Goal: Task Accomplishment & Management: Complete application form

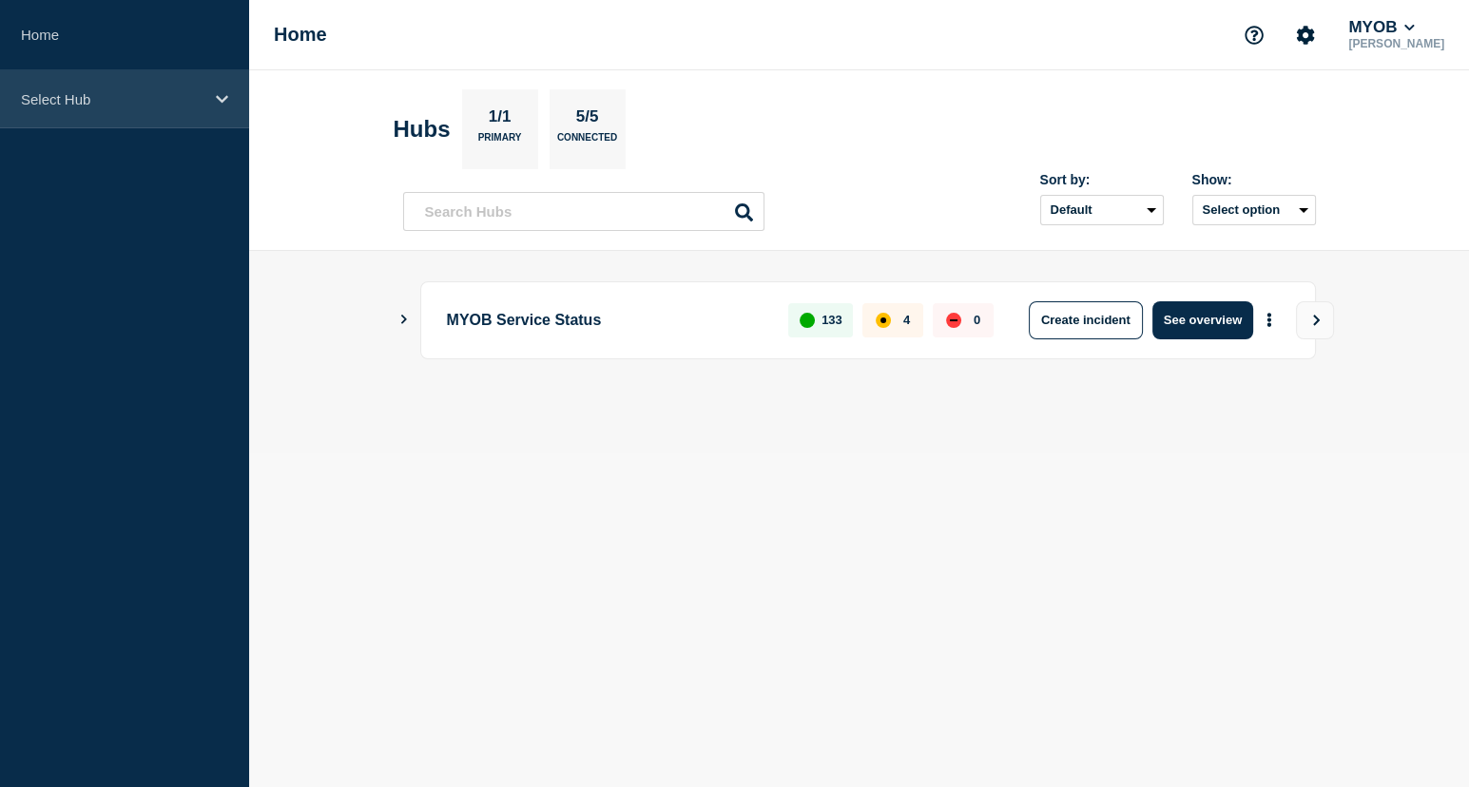
click at [185, 117] on div "Select Hub" at bounding box center [124, 99] width 249 height 58
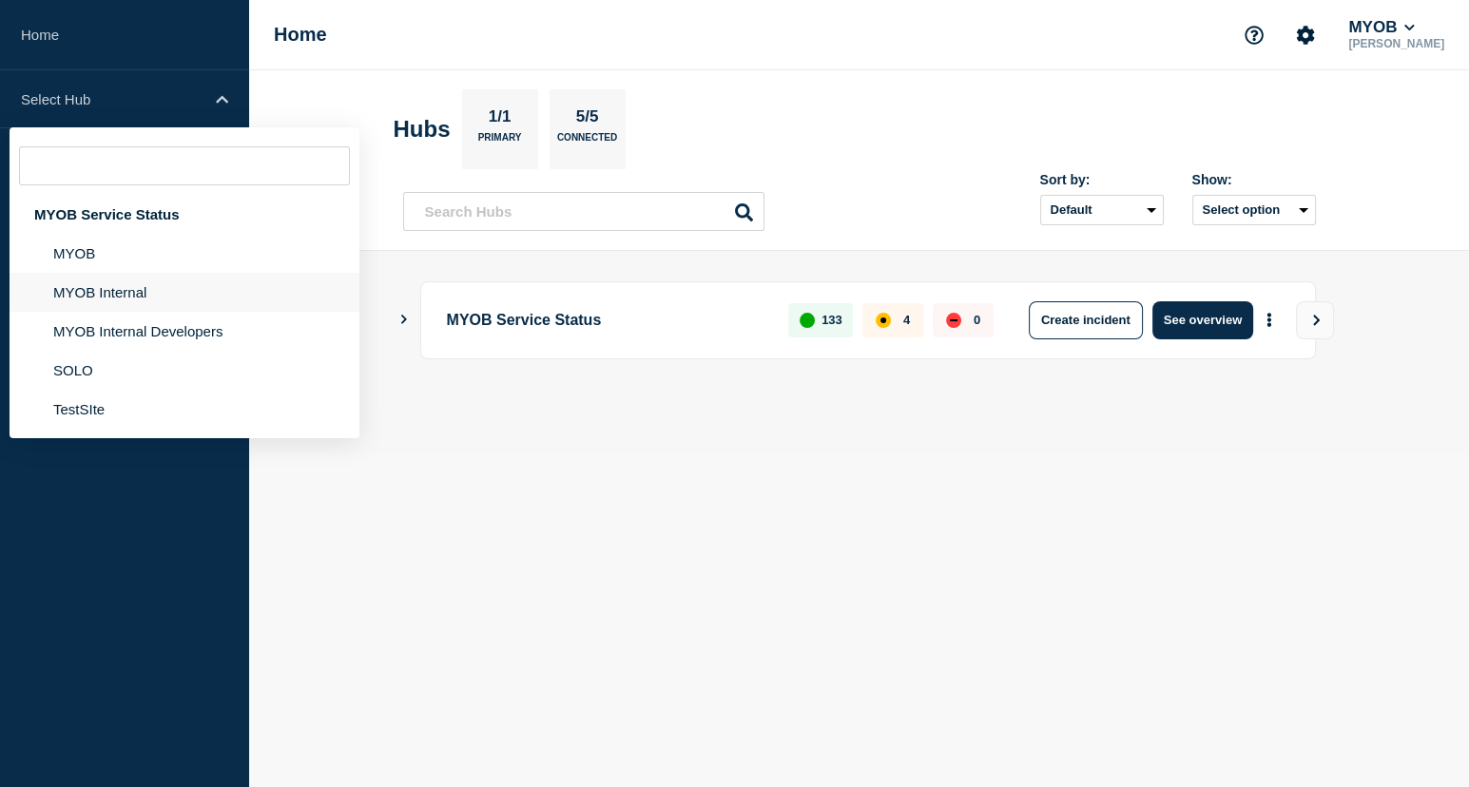
click at [155, 292] on li "MYOB Internal" at bounding box center [185, 292] width 350 height 39
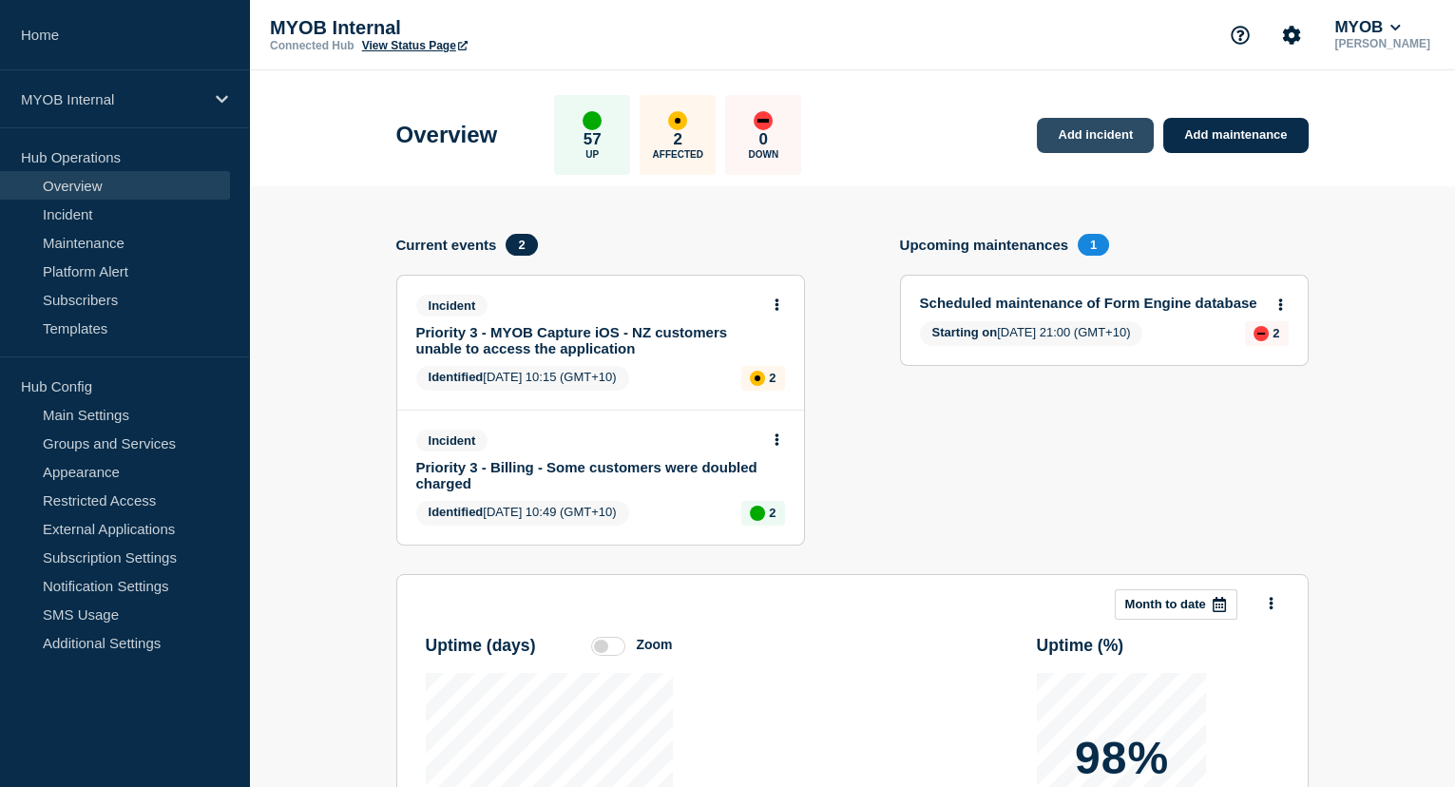
click at [1123, 132] on link "Add incident" at bounding box center [1095, 135] width 117 height 35
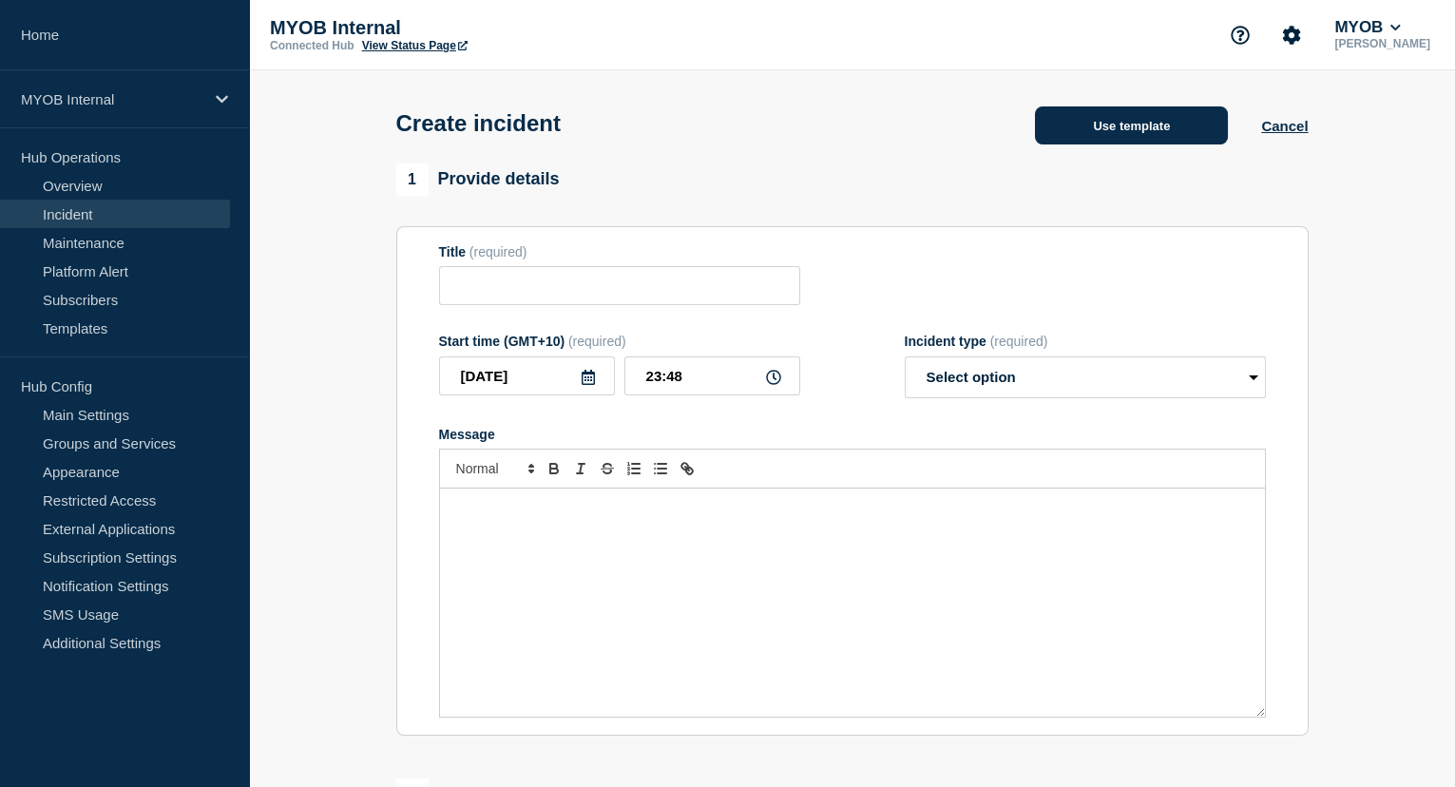
click at [1117, 133] on button "Use template" at bounding box center [1131, 125] width 193 height 38
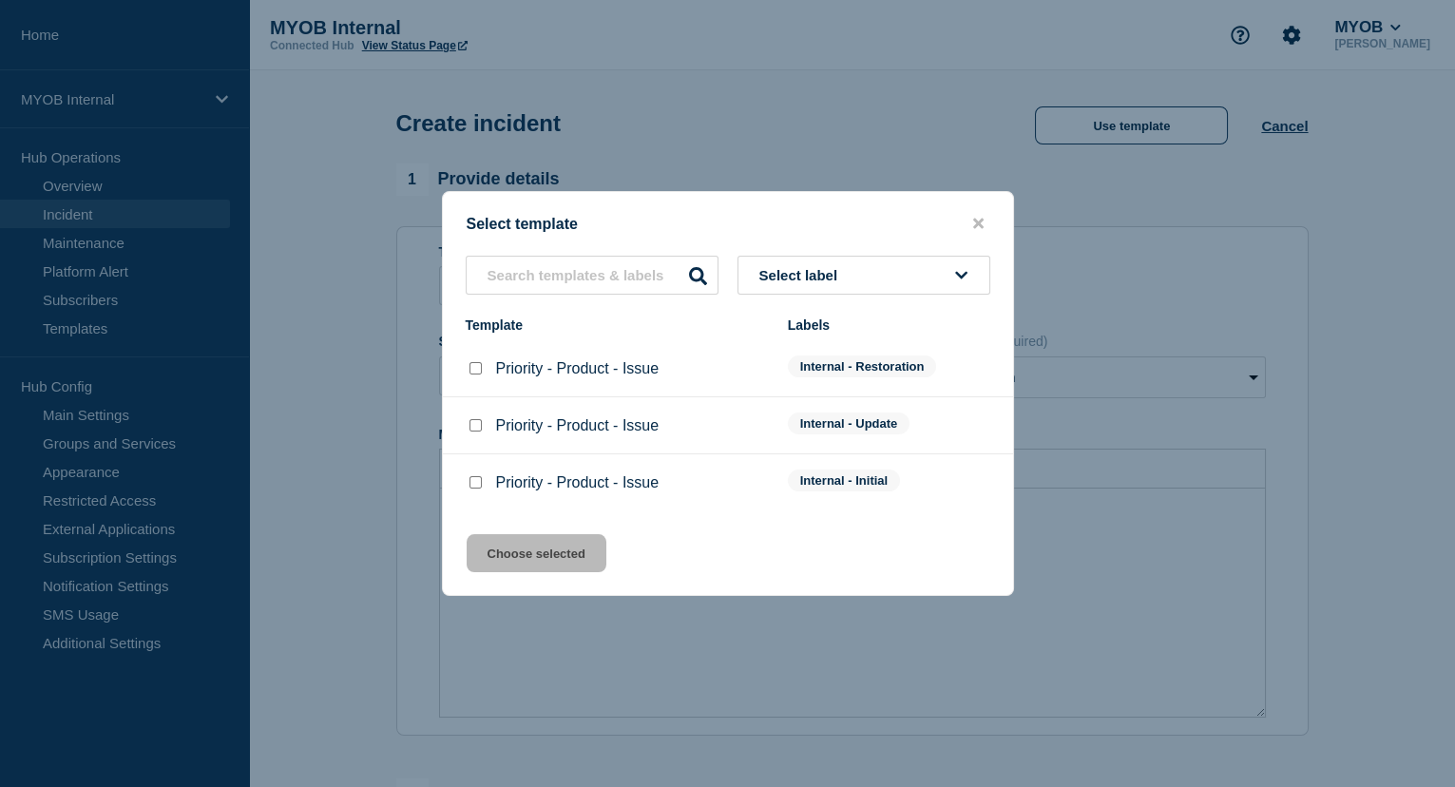
click at [477, 367] on input "Priority - Product - Issue checkbox" at bounding box center [476, 368] width 12 height 12
checkbox input "true"
click at [540, 555] on button "Choose selected" at bounding box center [537, 553] width 140 height 38
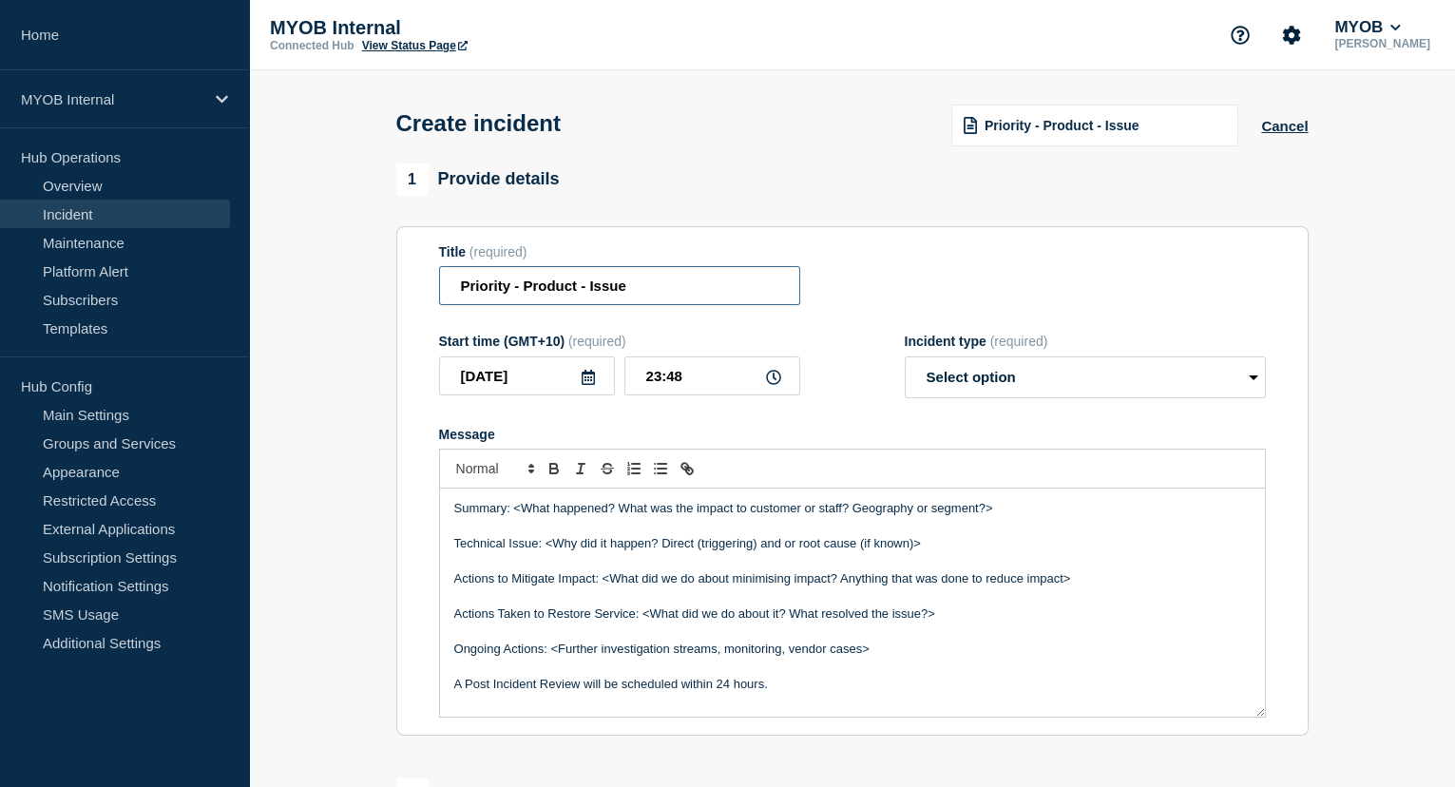
click at [505, 283] on input "Priority - Product - Issue" at bounding box center [619, 285] width 361 height 39
drag, startPoint x: 536, startPoint y: 289, endPoint x: 857, endPoint y: 281, distance: 320.5
click at [857, 281] on div "Title (required) Priority 3 - Product - Issue" at bounding box center [852, 275] width 827 height 62
paste input "Archie API - Archie API(Billing) Unavailabl"
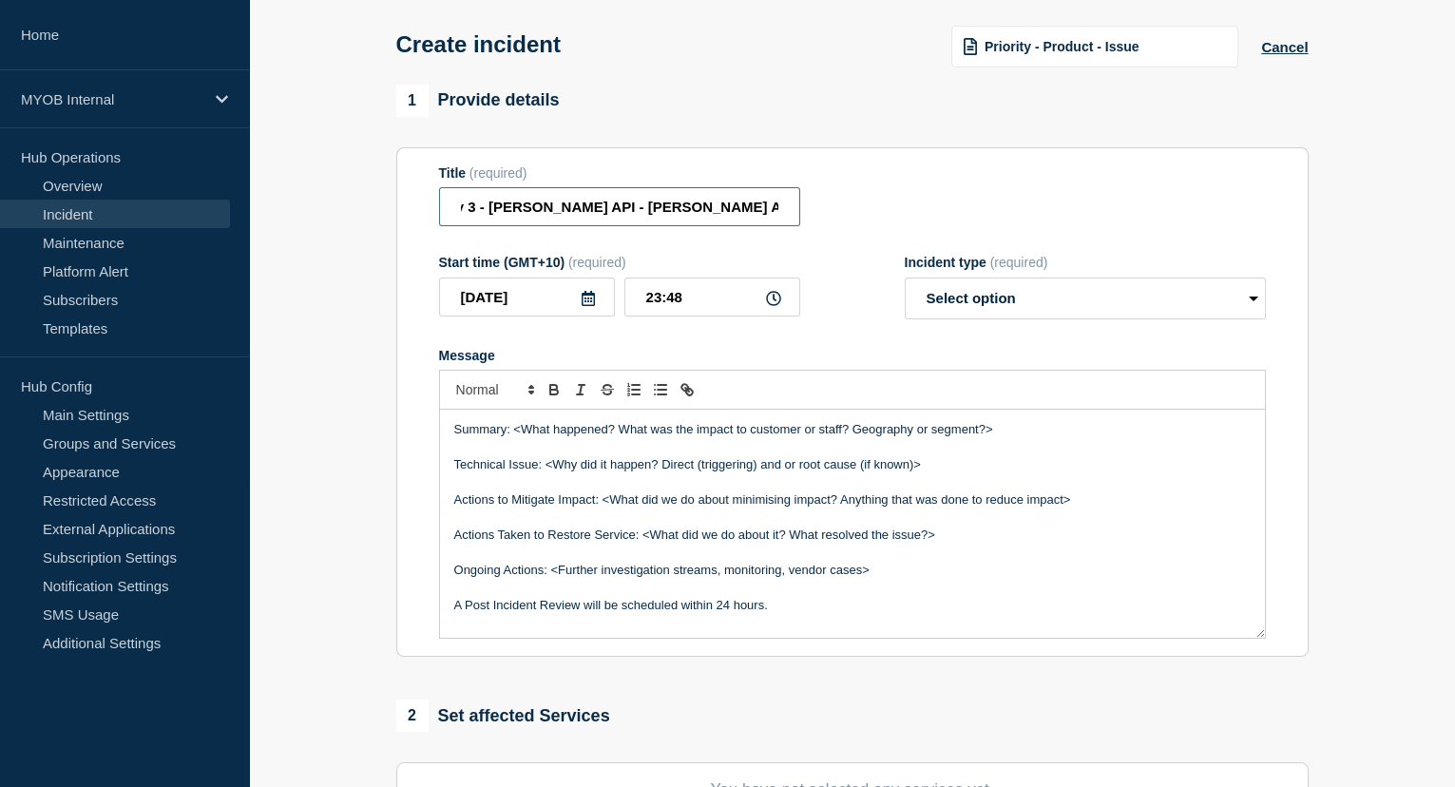
scroll to position [86, 0]
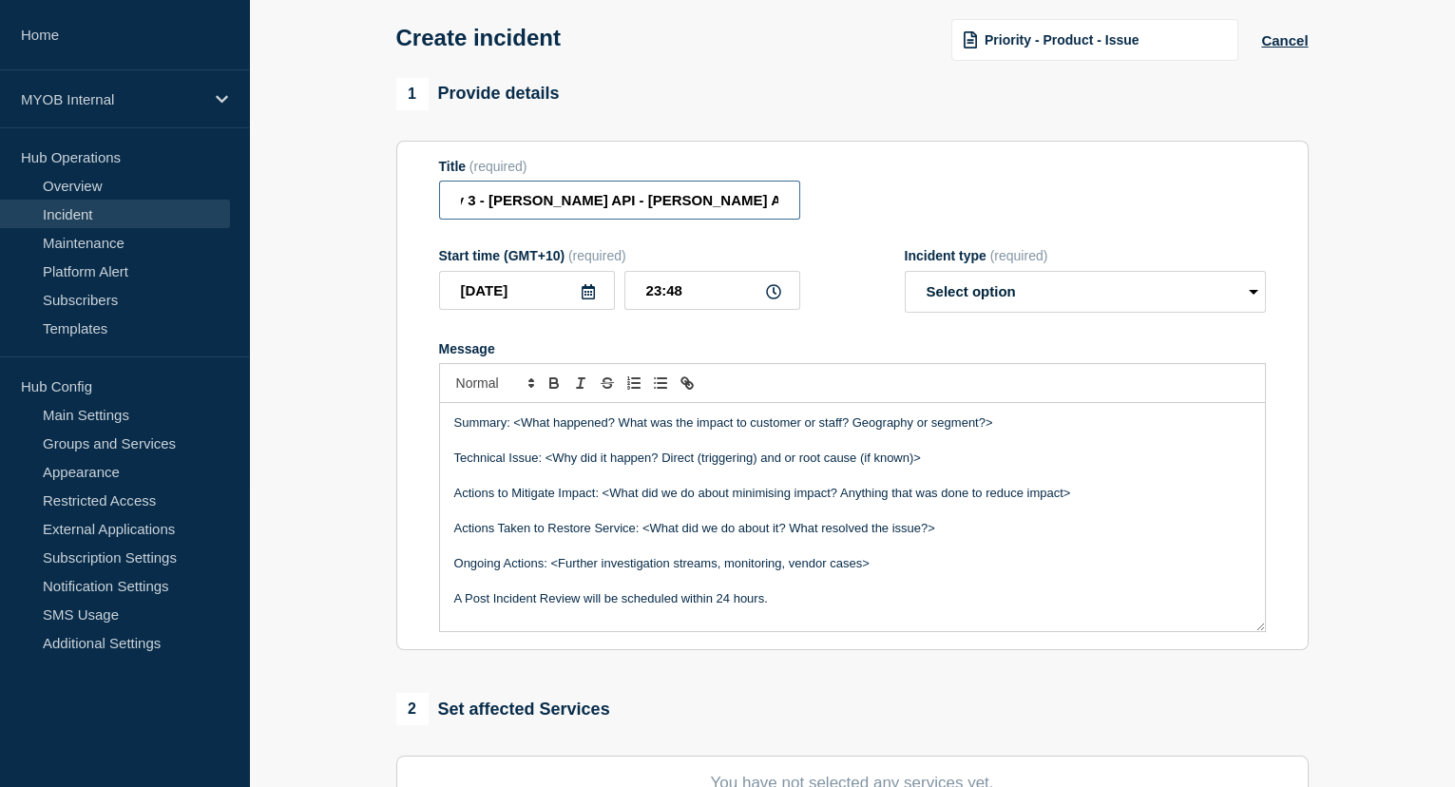
type input "Priority 3 - Archie API - Archie API(Billing) Unavailable"
drag, startPoint x: 740, startPoint y: 602, endPoint x: 443, endPoint y: 424, distance: 345.8
click at [443, 424] on div "Summary: <What happened? What was the impact to customer or staff? Geography or…" at bounding box center [852, 517] width 825 height 228
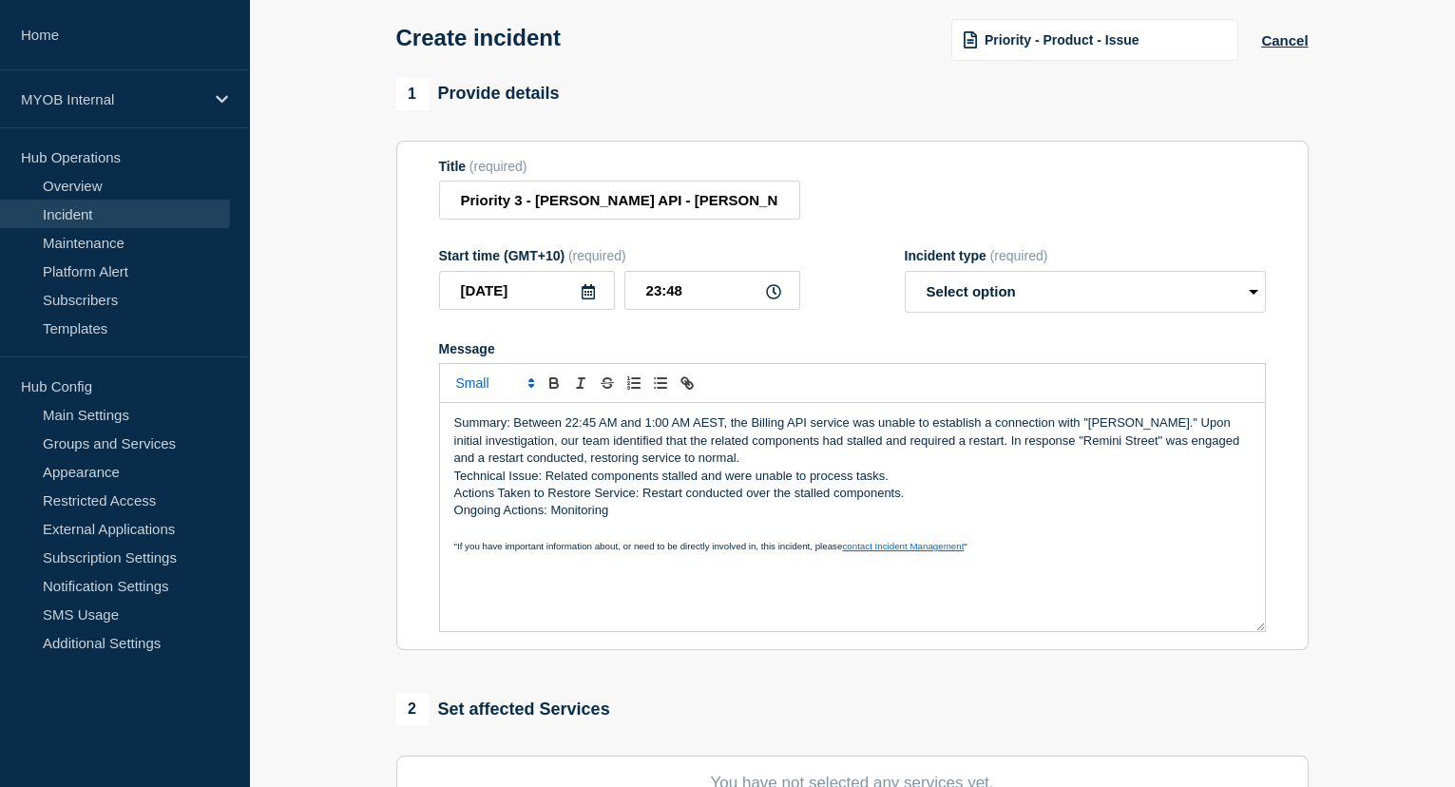
click at [731, 460] on p "Summary: Between 22:45 AM and 1:00 AM AEST, the Billing API service was unable …" at bounding box center [852, 440] width 797 height 52
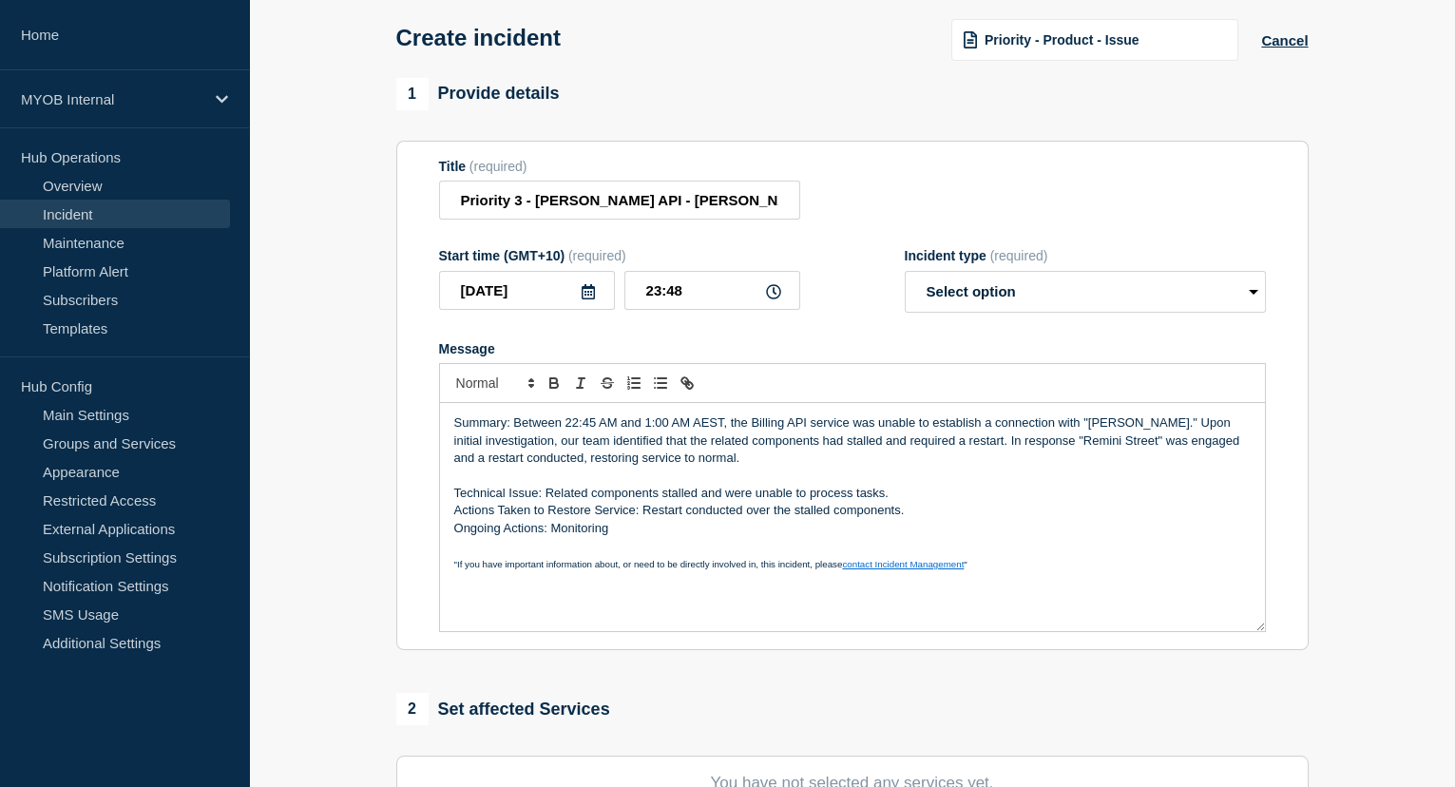
click at [906, 495] on p "Technical Issue: Related components stalled and were unable to process tasks." at bounding box center [852, 493] width 797 height 17
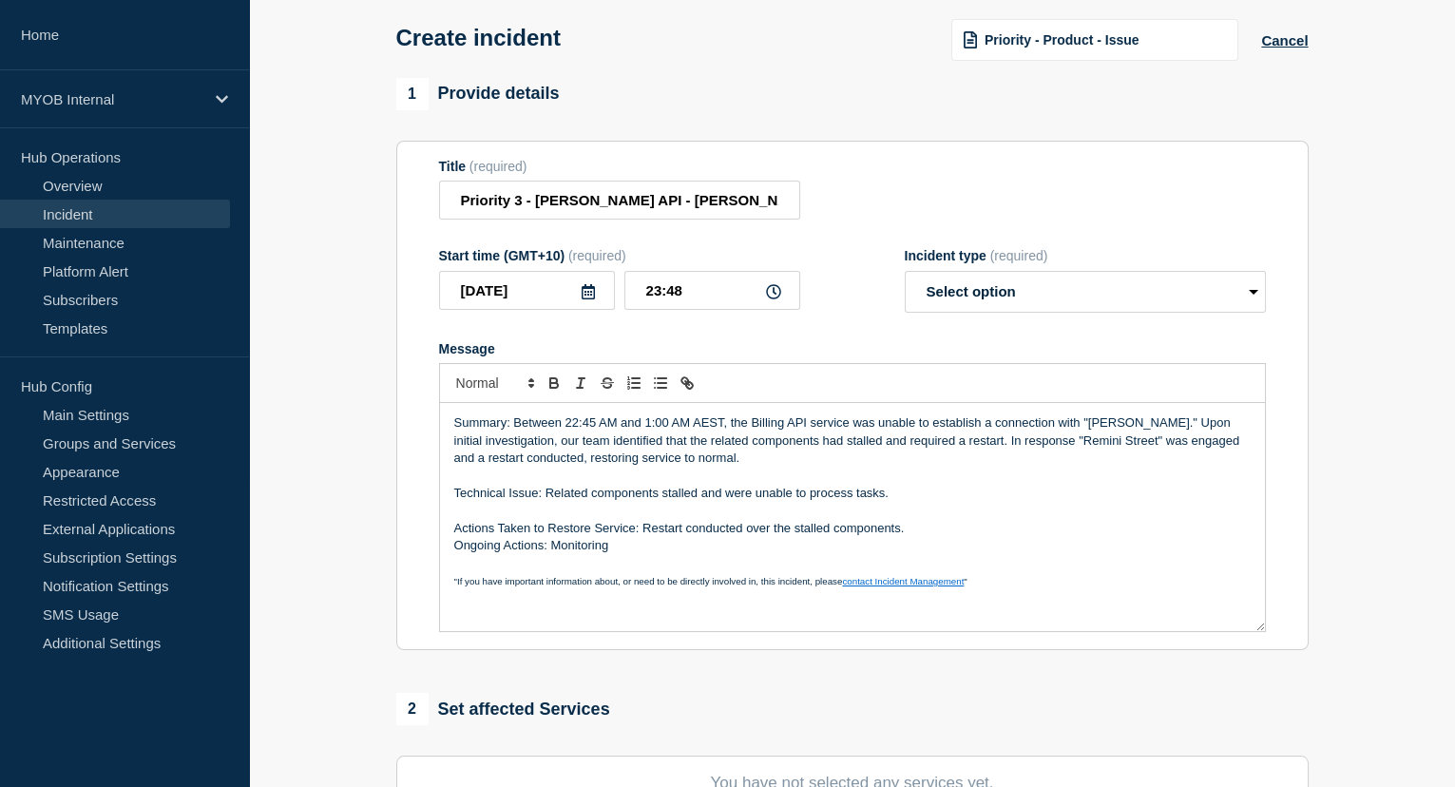
click at [908, 537] on p "Actions Taken to Restore Service: Restart conducted over the stalled components." at bounding box center [852, 528] width 797 height 17
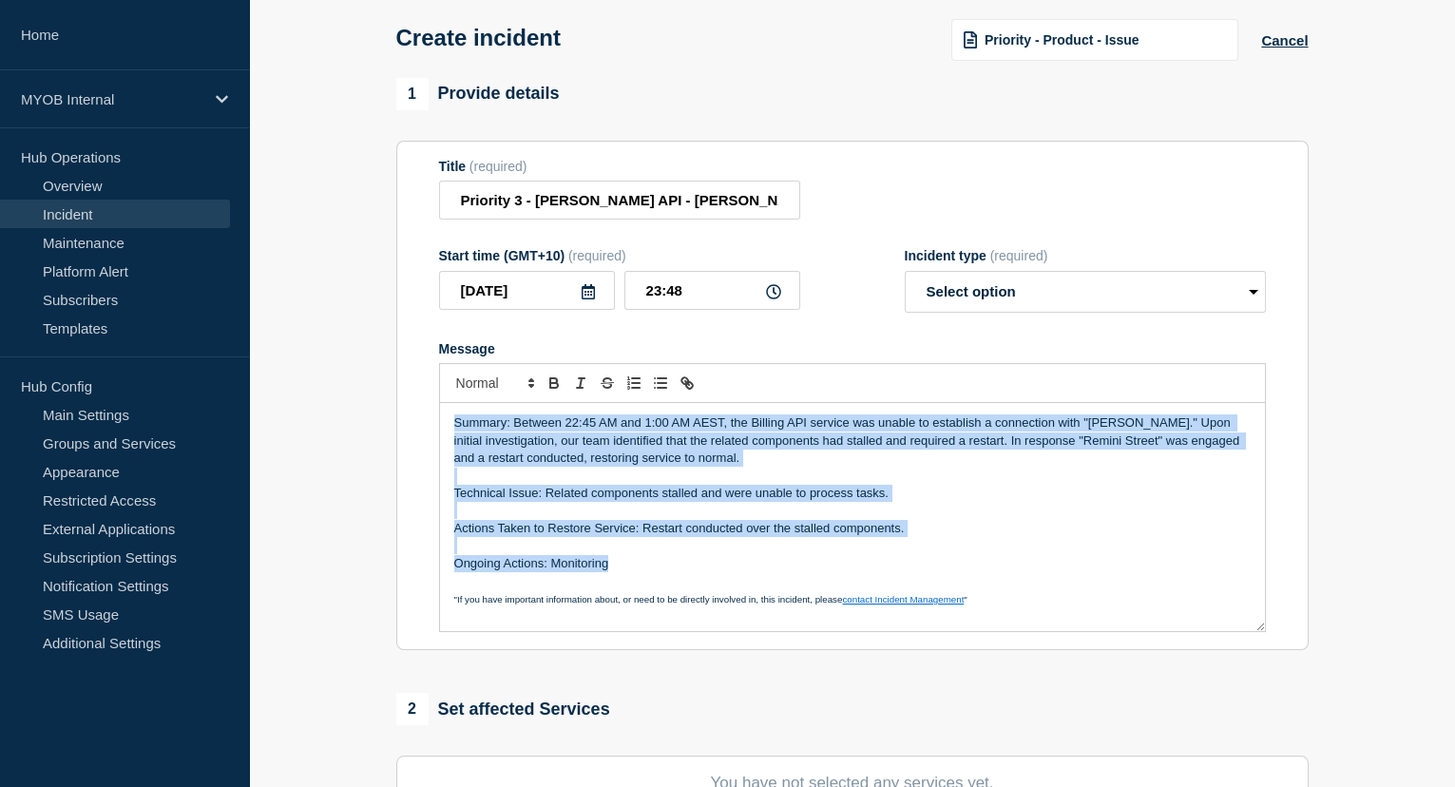
drag, startPoint x: 579, startPoint y: 577, endPoint x: 442, endPoint y: 419, distance: 208.9
click at [442, 419] on div "Summary: Between 22:45 AM and 1:00 AM AEST, the Billing API service was unable …" at bounding box center [852, 517] width 825 height 228
copy div "Summary: Between 22:45 AM and 1:00 AM AEST, the Billing API service was unable …"
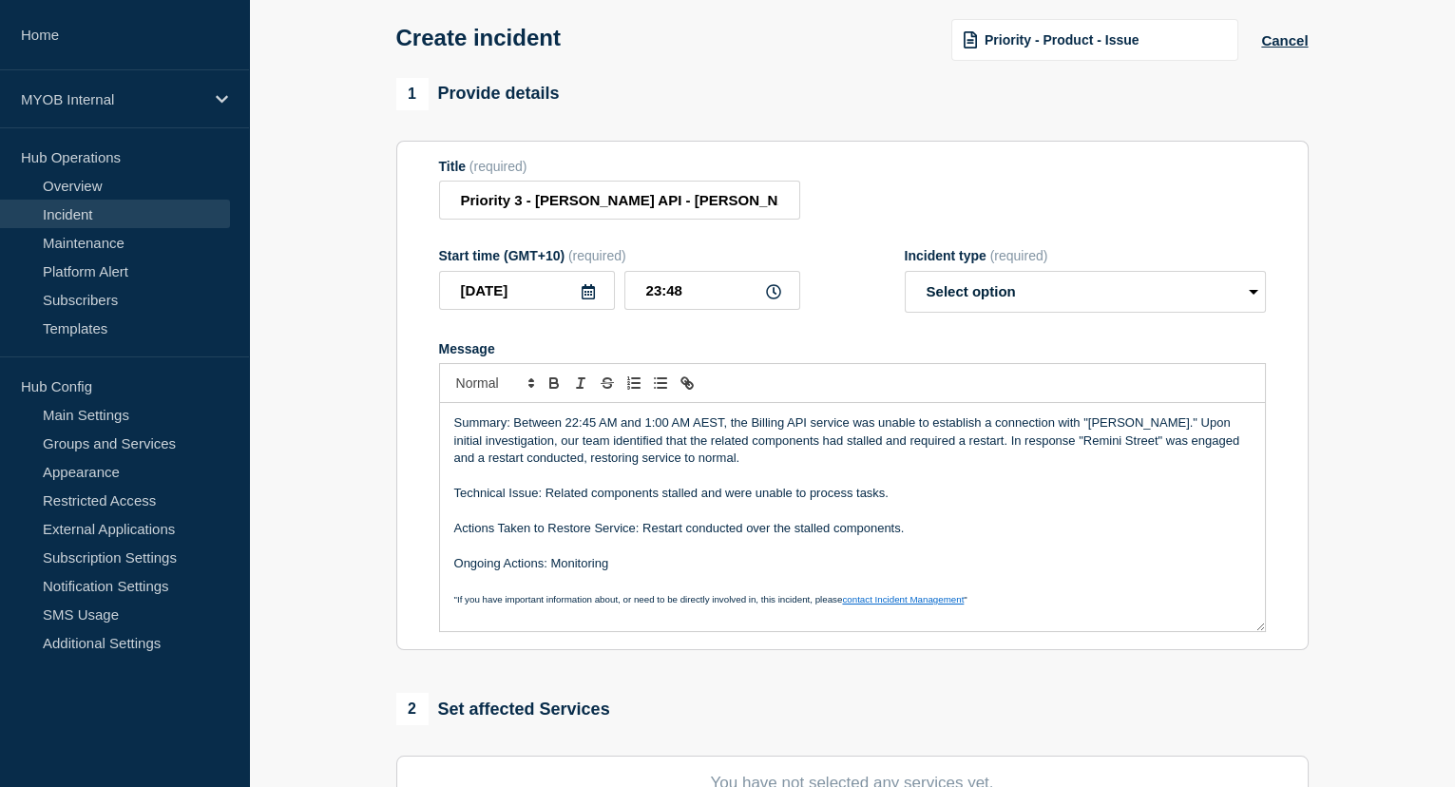
click at [598, 589] on p "Message" at bounding box center [852, 580] width 797 height 17
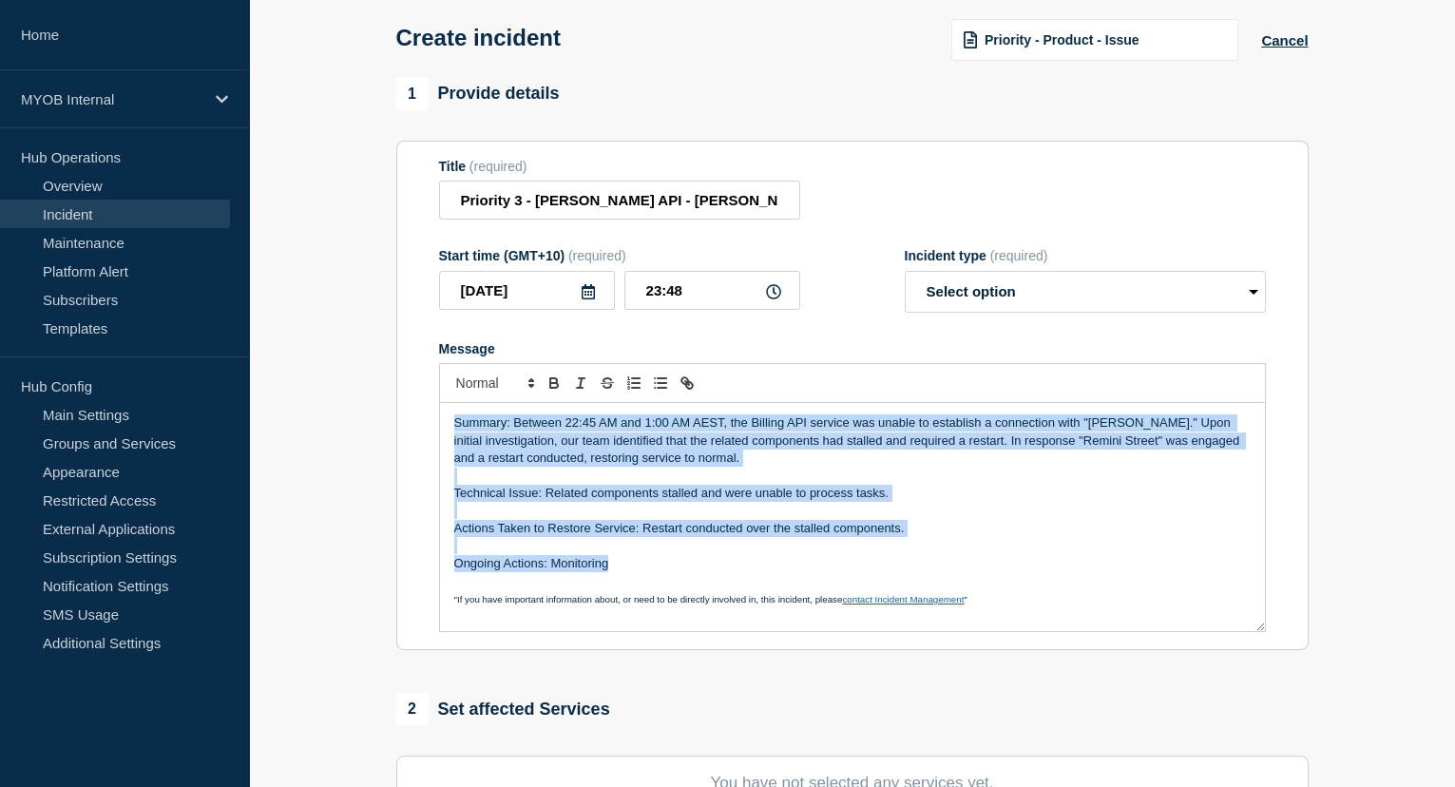
drag, startPoint x: 630, startPoint y: 566, endPoint x: 436, endPoint y: 414, distance: 245.9
click at [436, 414] on section "Title (required) Priority 3 - Archie API - Archie API(Billing) Unavailable Star…" at bounding box center [852, 396] width 913 height 511
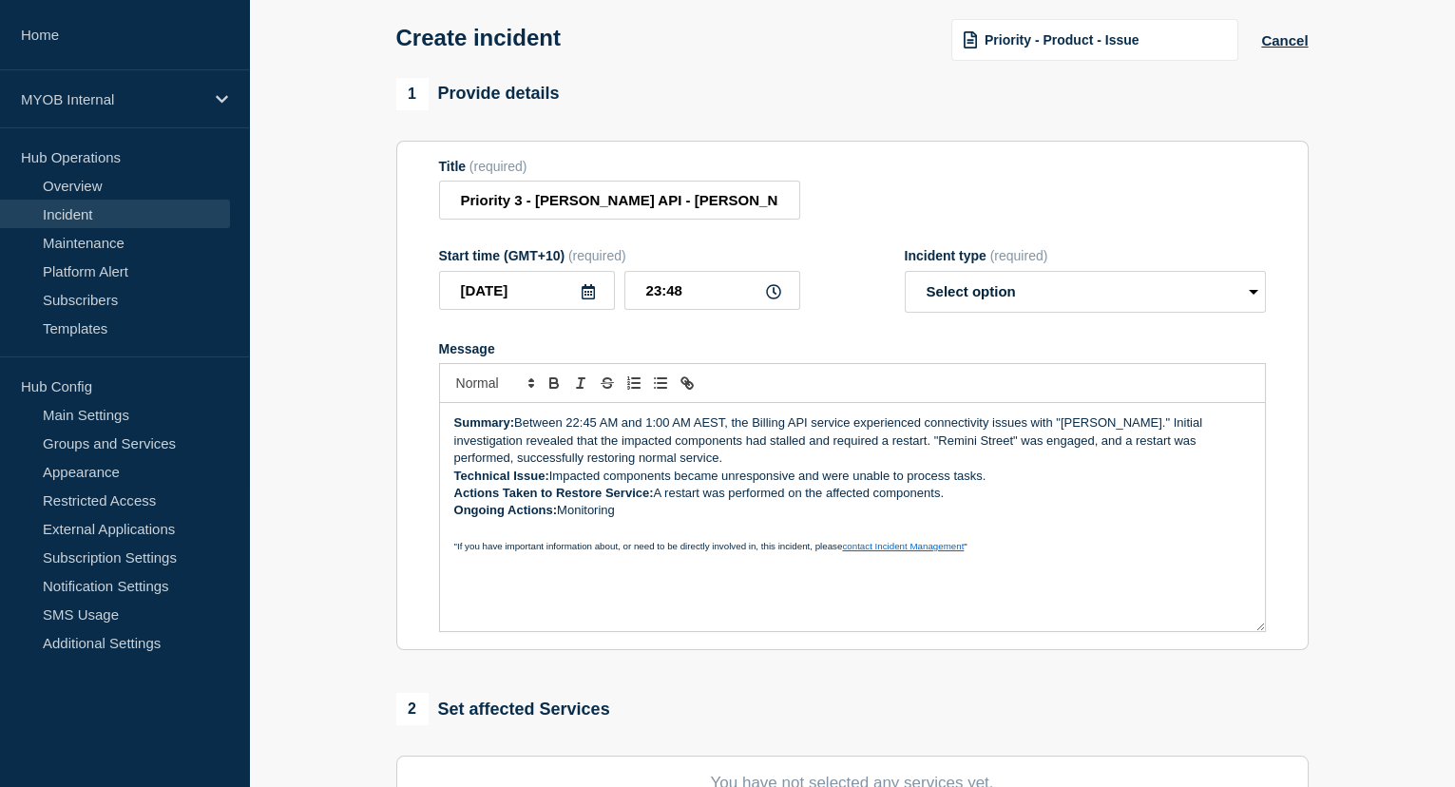
drag, startPoint x: 643, startPoint y: 512, endPoint x: 435, endPoint y: 413, distance: 230.0
click at [435, 413] on section "Title (required) Priority 3 - Archie API - Archie API(Billing) Unavailable Star…" at bounding box center [852, 396] width 913 height 511
click at [666, 533] on p "Message" at bounding box center [852, 528] width 797 height 17
drag, startPoint x: 663, startPoint y: 521, endPoint x: 420, endPoint y: 413, distance: 265.5
click at [420, 413] on section "Title (required) Priority 3 - Archie API - Archie API(Billing) Unavailable Star…" at bounding box center [852, 396] width 913 height 511
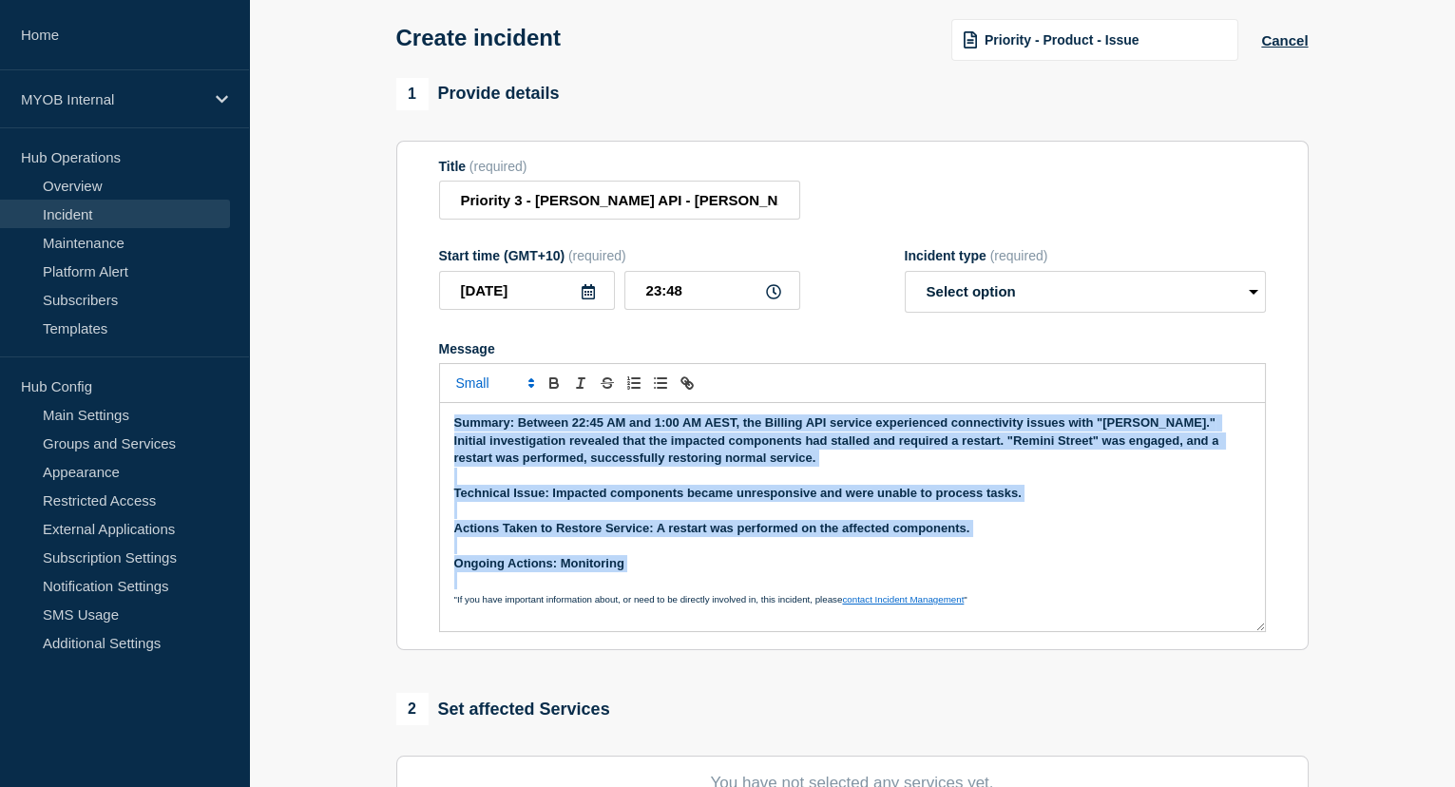
drag, startPoint x: 646, startPoint y: 577, endPoint x: 393, endPoint y: 405, distance: 306.7
click at [393, 405] on div "1 Provide details Title (required) Priority 3 - Archie API - Archie API(Billing…" at bounding box center [852, 622] width 934 height 1089
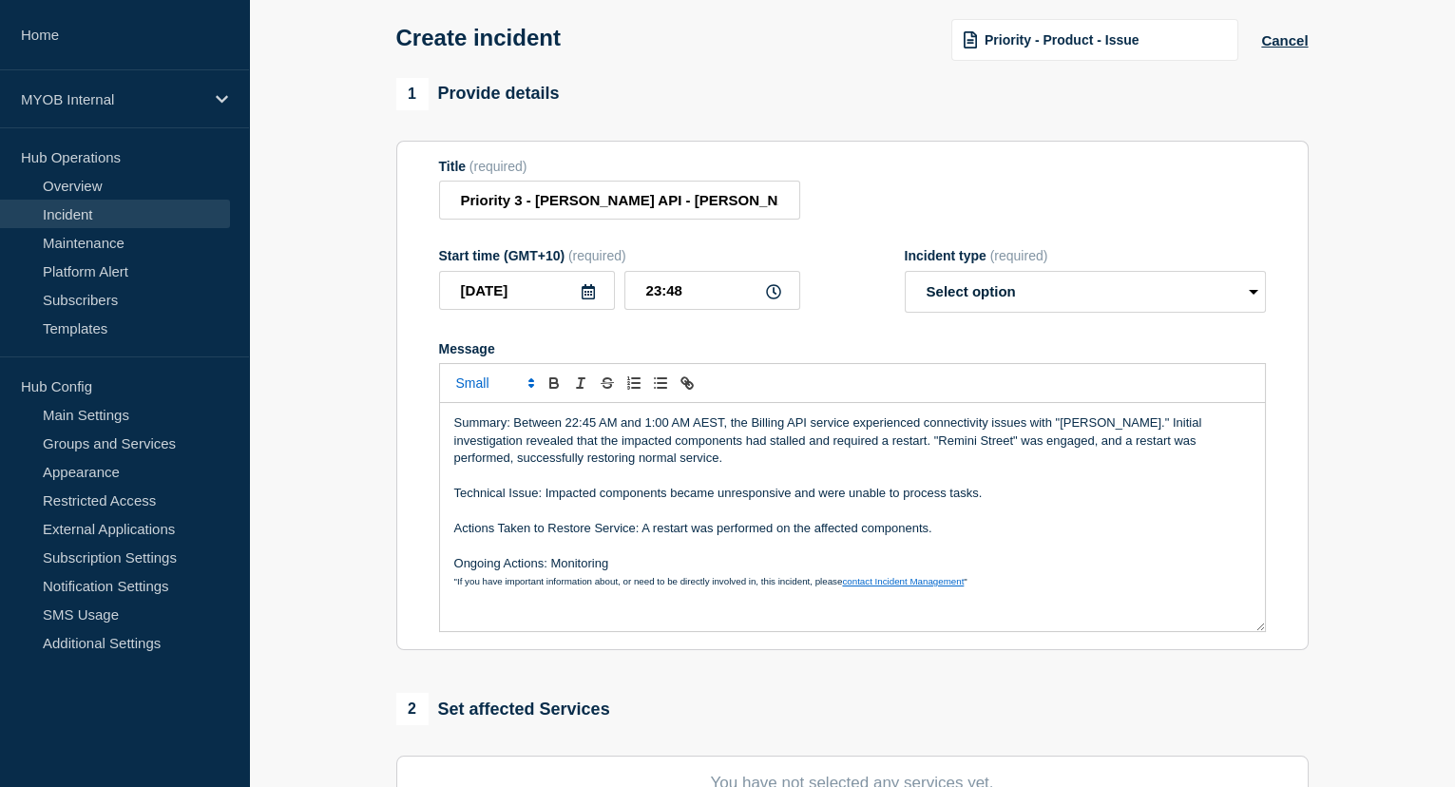
click at [630, 564] on p "Ongoing Actions: Monitoring" at bounding box center [852, 563] width 797 height 17
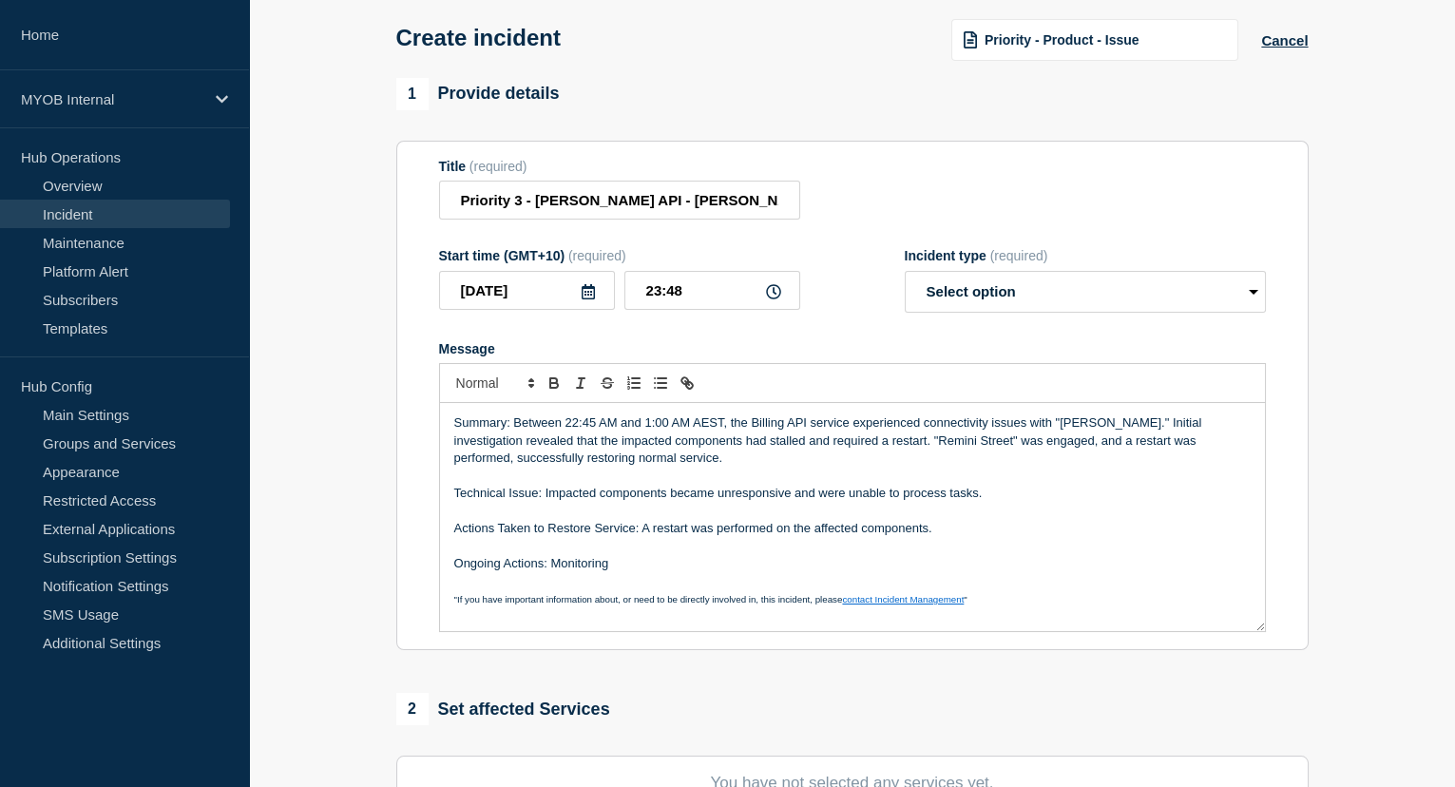
click at [555, 491] on p "Technical Issue: Impacted components became unresponsive and were unable to pro…" at bounding box center [852, 493] width 797 height 17
drag, startPoint x: 595, startPoint y: 495, endPoint x: 541, endPoint y: 492, distance: 54.3
click at [541, 492] on p "Technical Issue: Affected components became unresponsive and were unable to pro…" at bounding box center [852, 493] width 797 height 17
click at [645, 427] on p "Summary: Between 22:45 AM and 1:00 AM AEST, the Billing API service experienced…" at bounding box center [852, 440] width 797 height 52
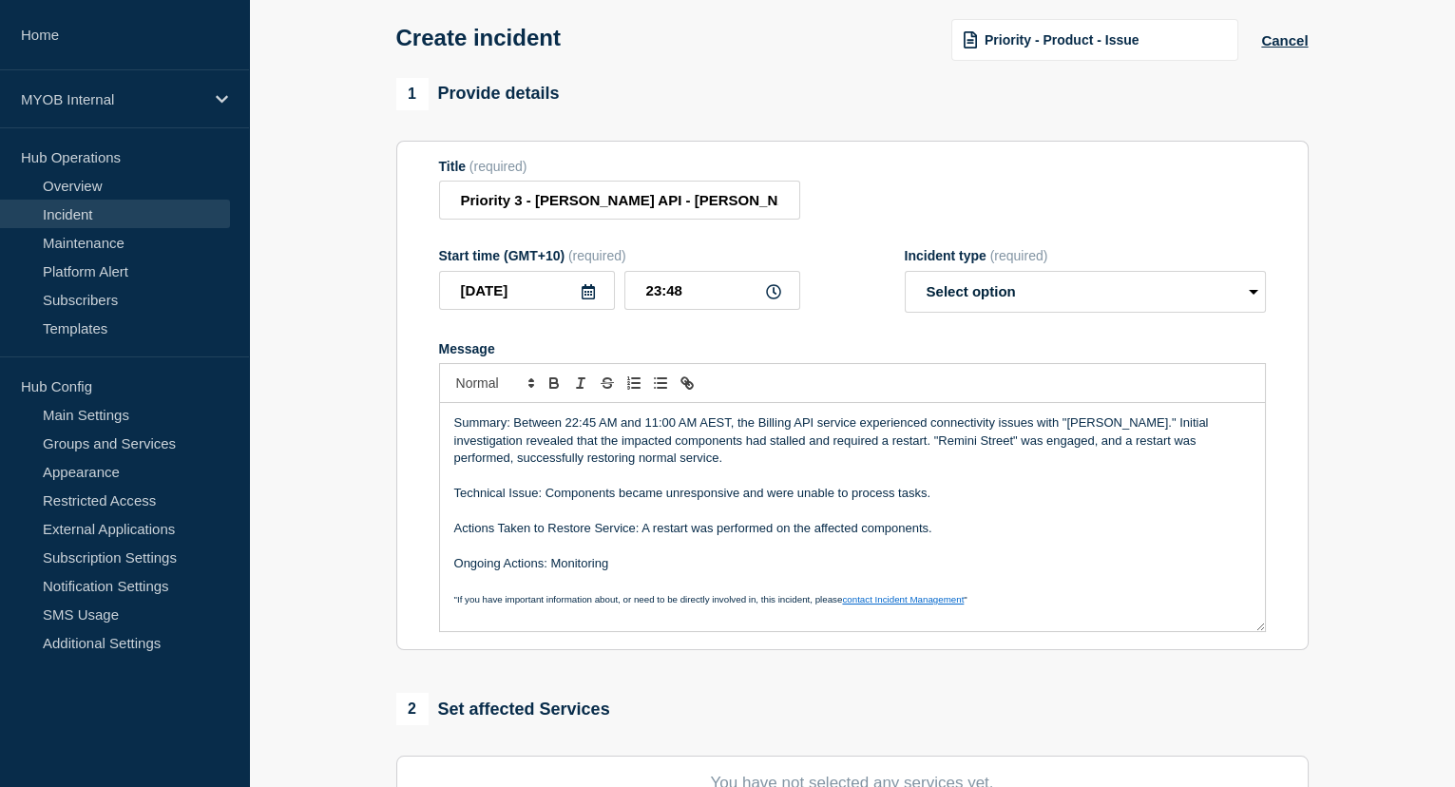
click at [666, 430] on p "Summary: Between 22:45 AM and 11:00 AM AEST, the Billing API service experience…" at bounding box center [852, 440] width 797 height 52
click at [645, 425] on p "Summary: Between 22:45 AM and 11:45 AM AEST, the Billing API service experience…" at bounding box center [852, 440] width 797 height 52
click at [647, 425] on p "Summary: Between 22:45 AM and 11:45 AM AEST, the Billing API service experience…" at bounding box center [852, 440] width 797 height 52
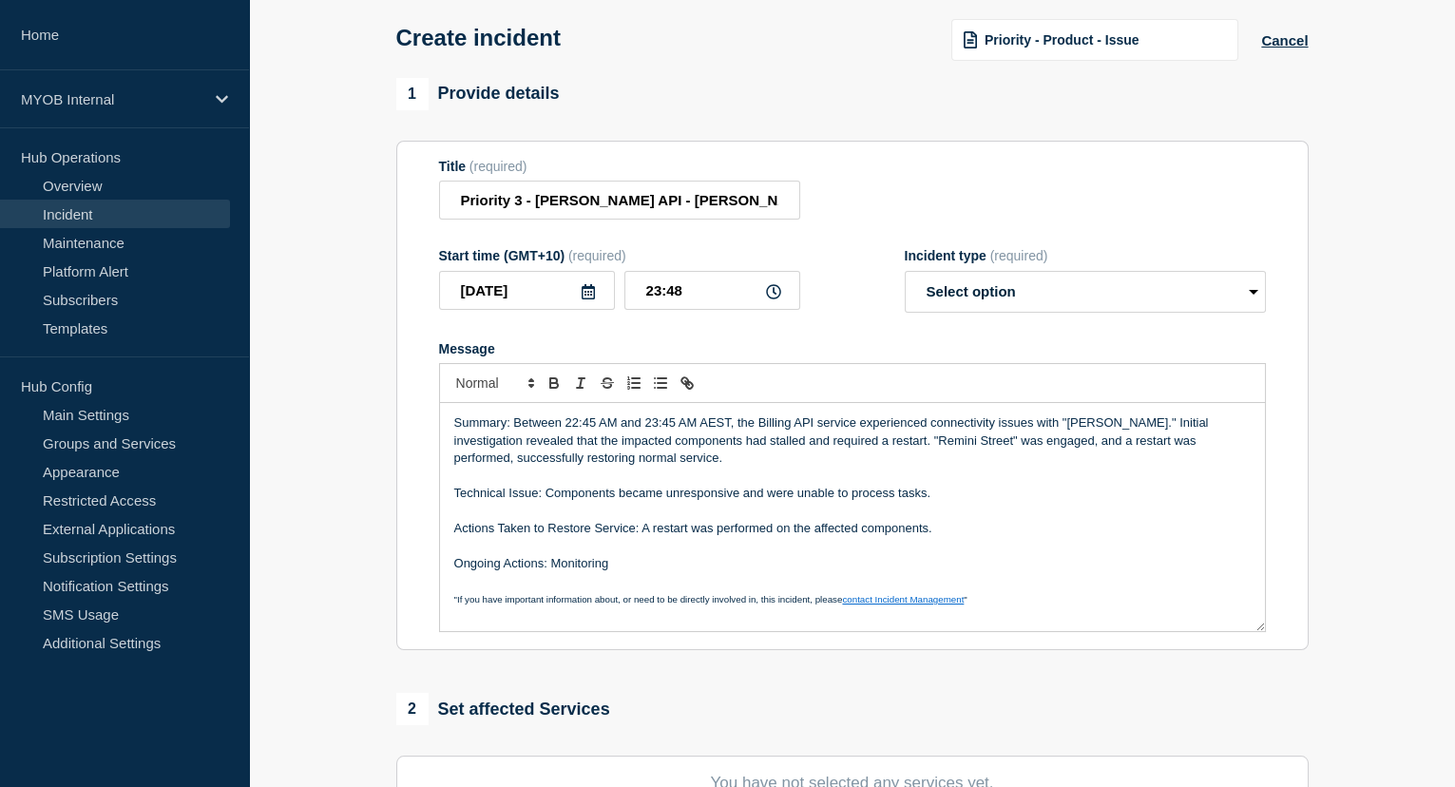
click at [1001, 424] on p "Summary: Between 22:45 AM and 23:45 AM AEST, the Billing API service experience…" at bounding box center [852, 440] width 797 height 52
click at [455, 202] on input "Priority 3 - Archie API - Archie API(Billing) Unavailable" at bounding box center [619, 200] width 361 height 39
click at [469, 202] on input "Frist & Final Priority 3 - Archie API - Archie API(Billing) Unavailable" at bounding box center [619, 200] width 361 height 39
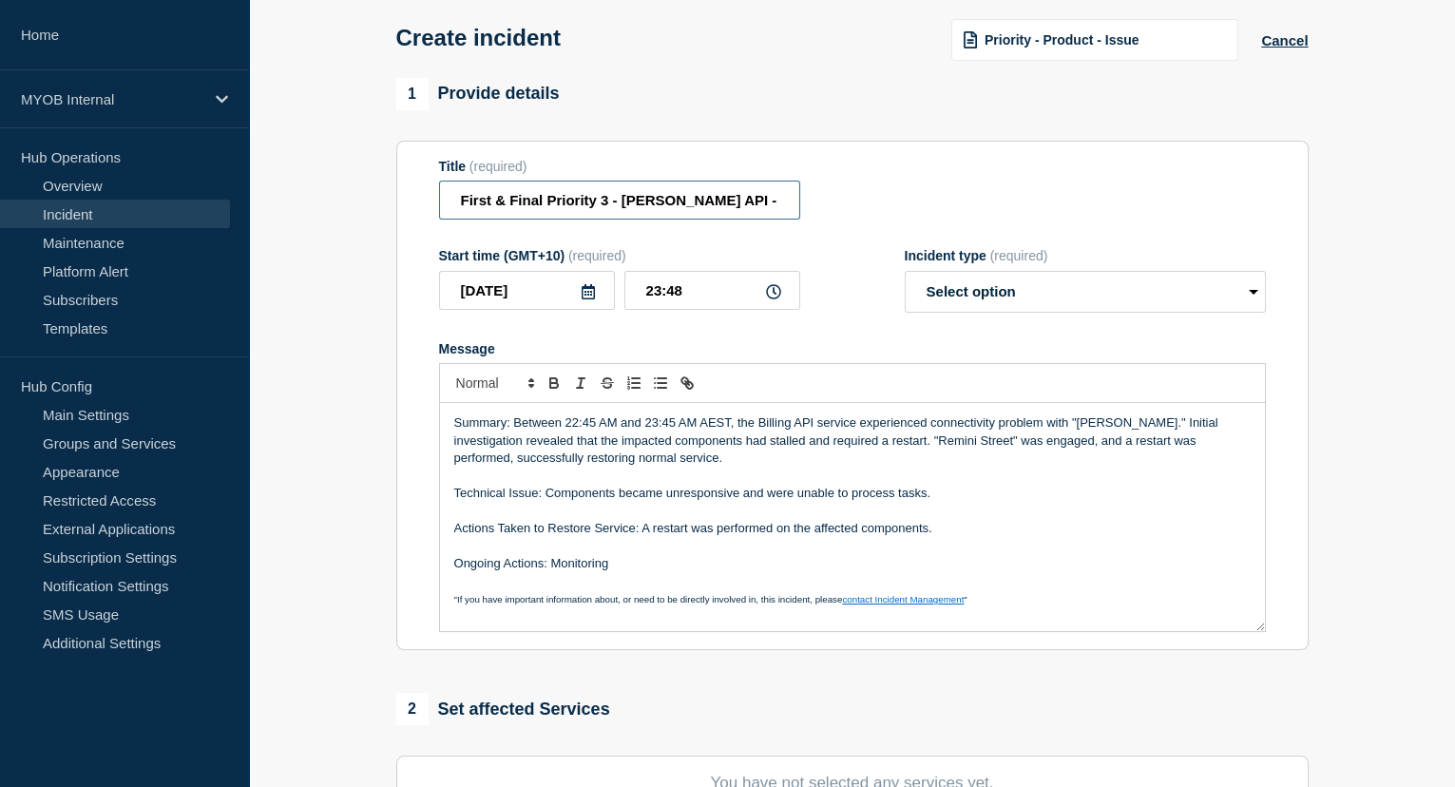
click at [544, 197] on input "First & Final Priority 3 - Archie API - Archie API(Billing) Unavailable" at bounding box center [619, 200] width 361 height 39
type input "First & Final - Priority 3 - Archie API - Archie API(Billing) Unavailable"
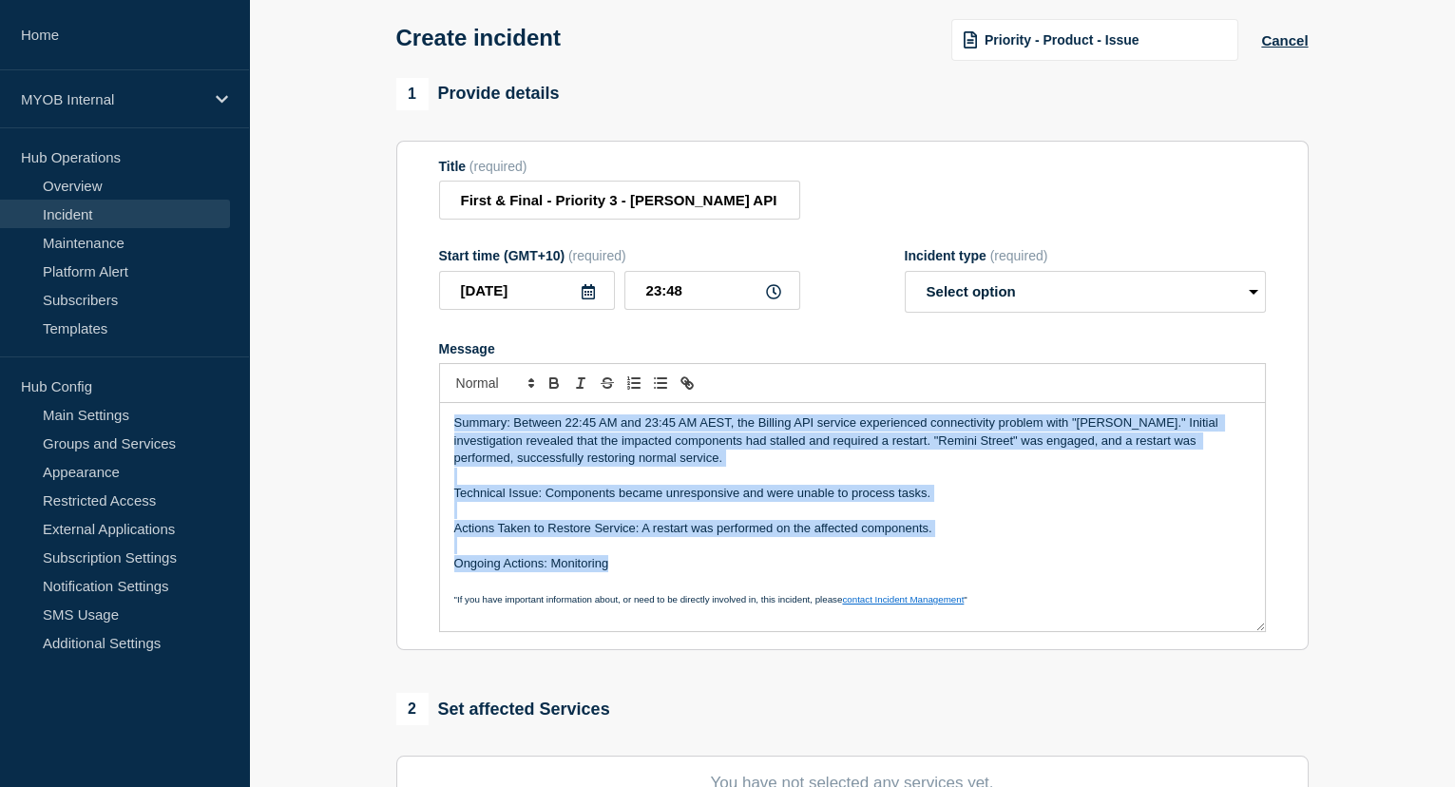
drag, startPoint x: 615, startPoint y: 568, endPoint x: 443, endPoint y: 425, distance: 224.1
click at [443, 425] on div "Summary: Between 22:45 AM and 23:45 AM AEST, the Billing API service experience…" at bounding box center [852, 517] width 825 height 228
copy div "Summary: Between 22:45 AM and 23:45 AM AEST, the Billing API service experience…"
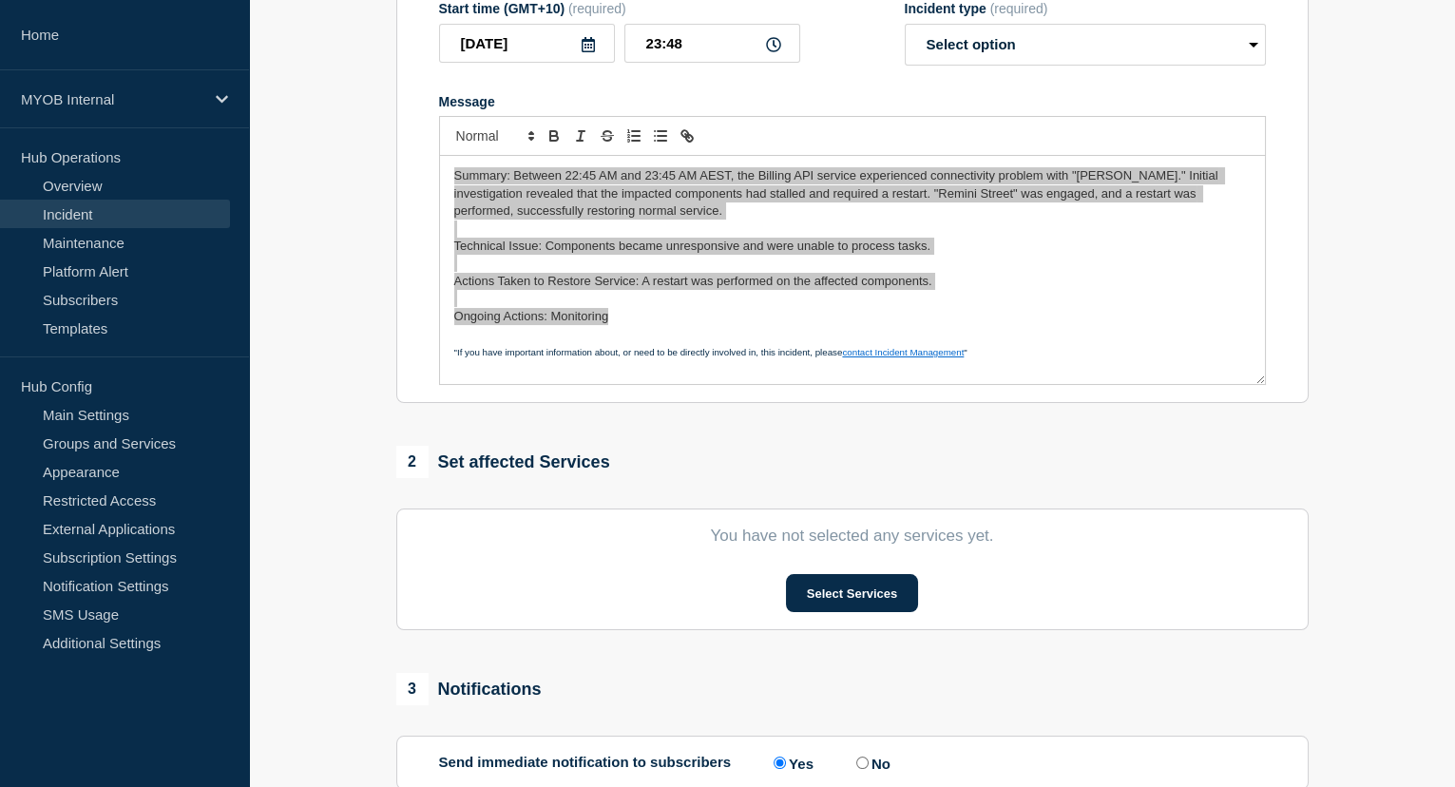
scroll to position [345, 0]
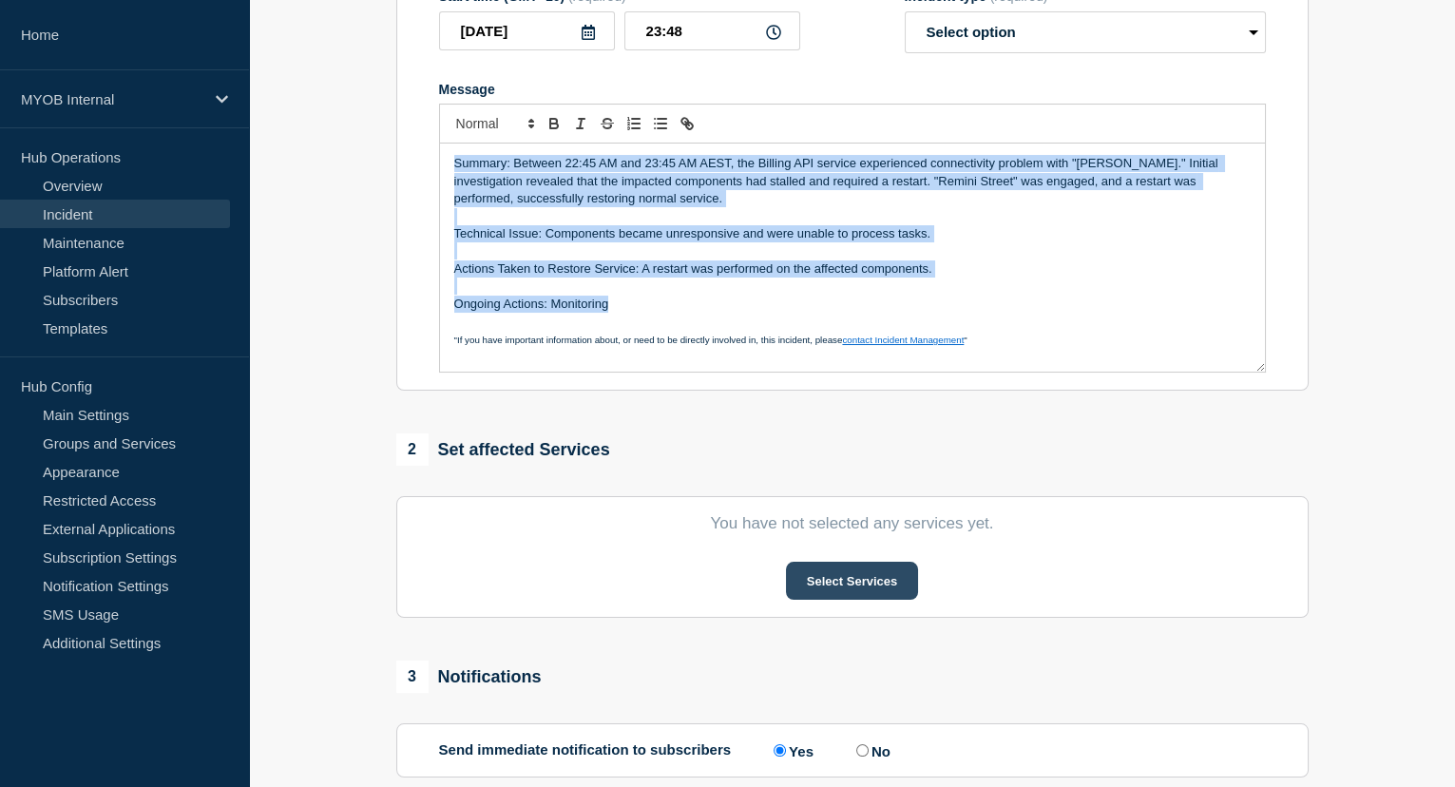
click at [852, 587] on button "Select Services" at bounding box center [852, 581] width 132 height 38
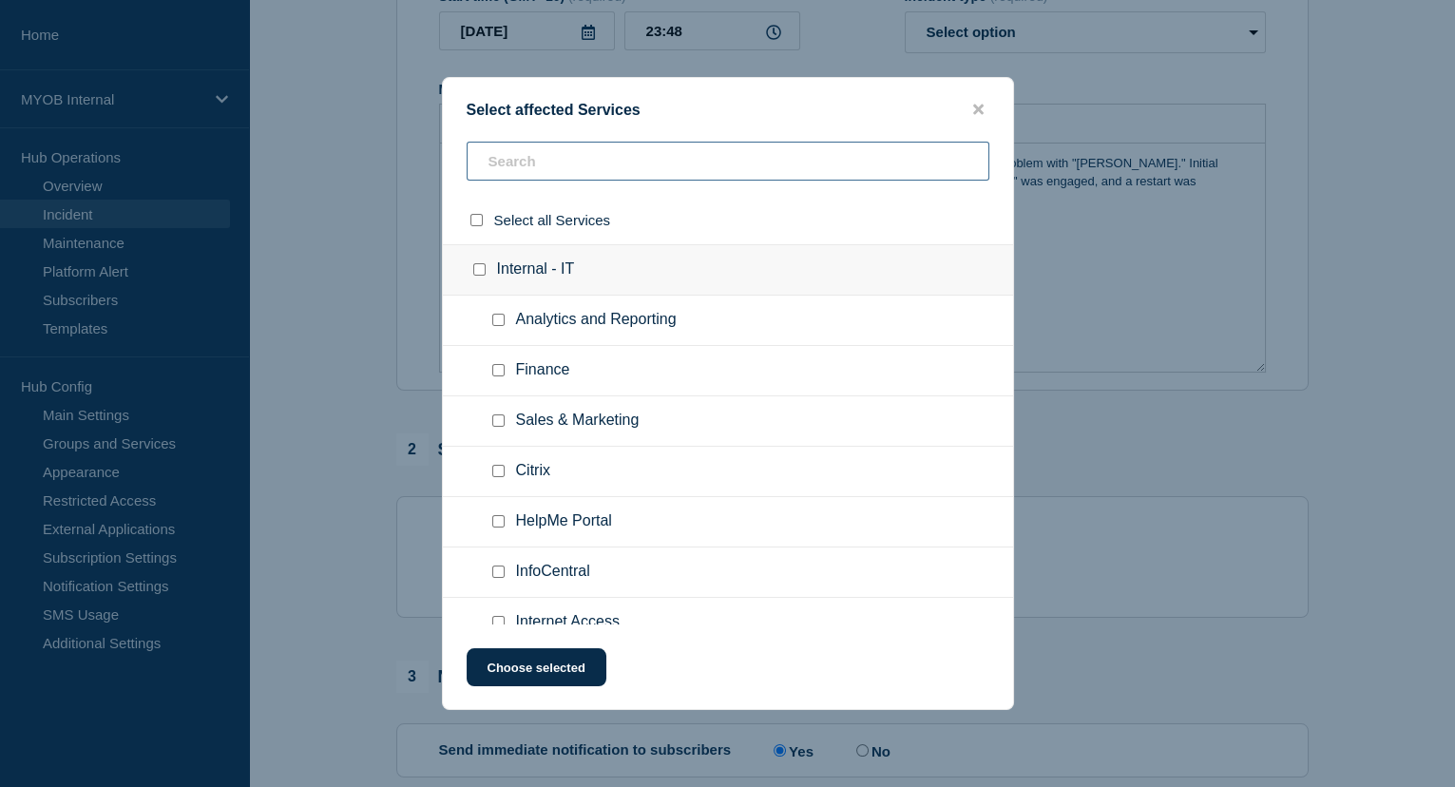
click at [539, 170] on input "text" at bounding box center [728, 161] width 523 height 39
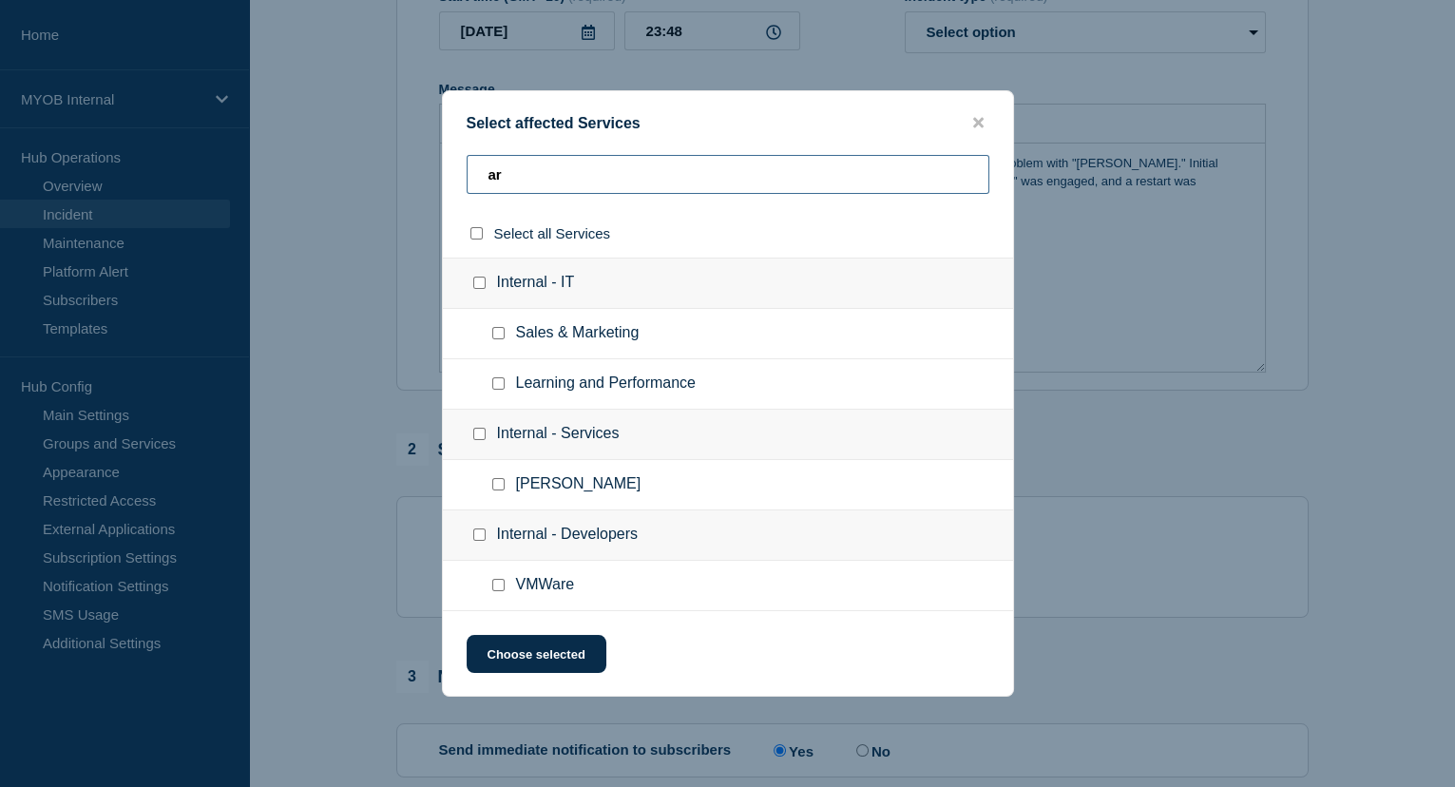
type input "ar"
click at [494, 479] on input "Archie checkbox" at bounding box center [498, 484] width 12 height 12
checkbox input "true"
click at [539, 166] on input "ar" at bounding box center [728, 174] width 523 height 39
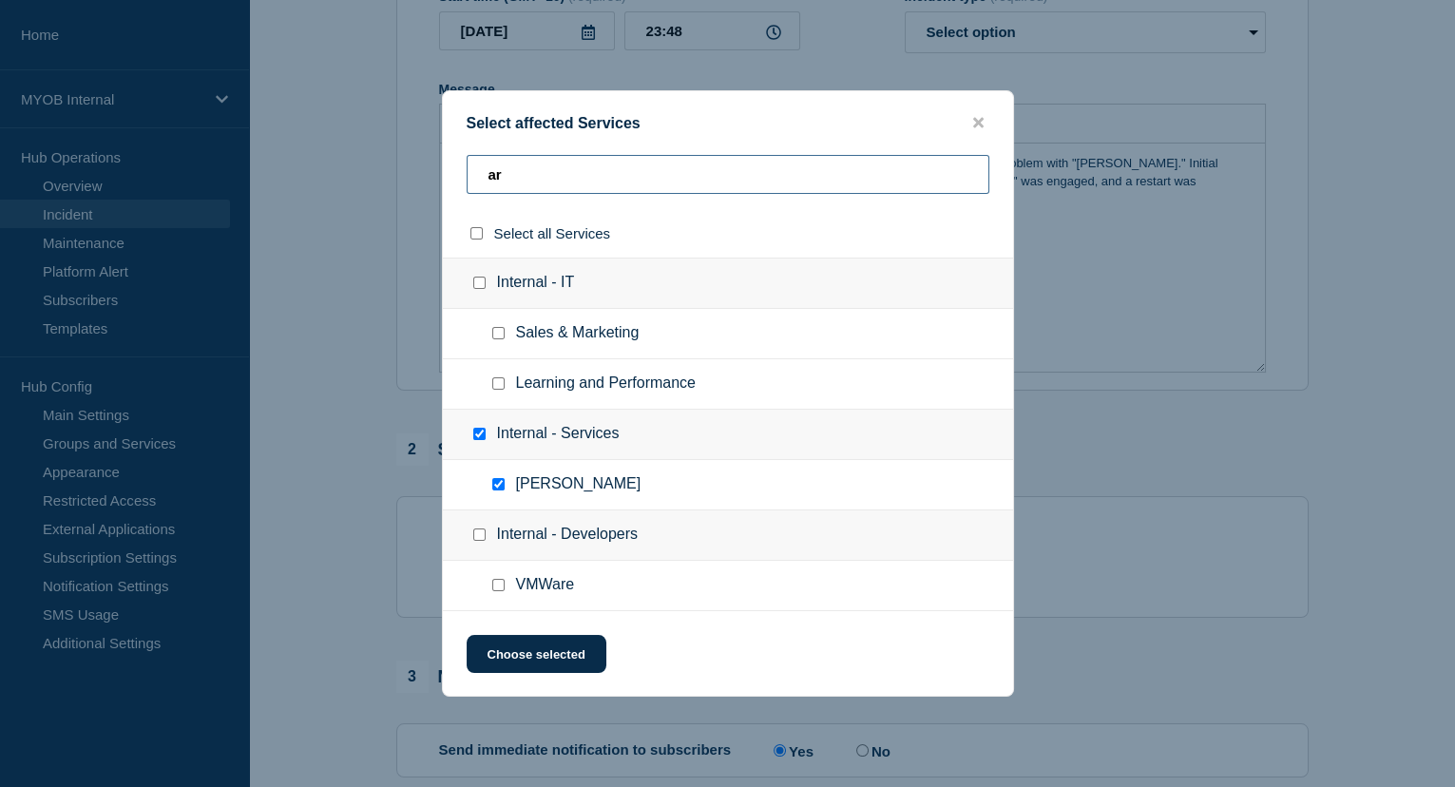
click at [539, 166] on input "ar" at bounding box center [728, 174] width 523 height 39
type input "m"
checkbox input "false"
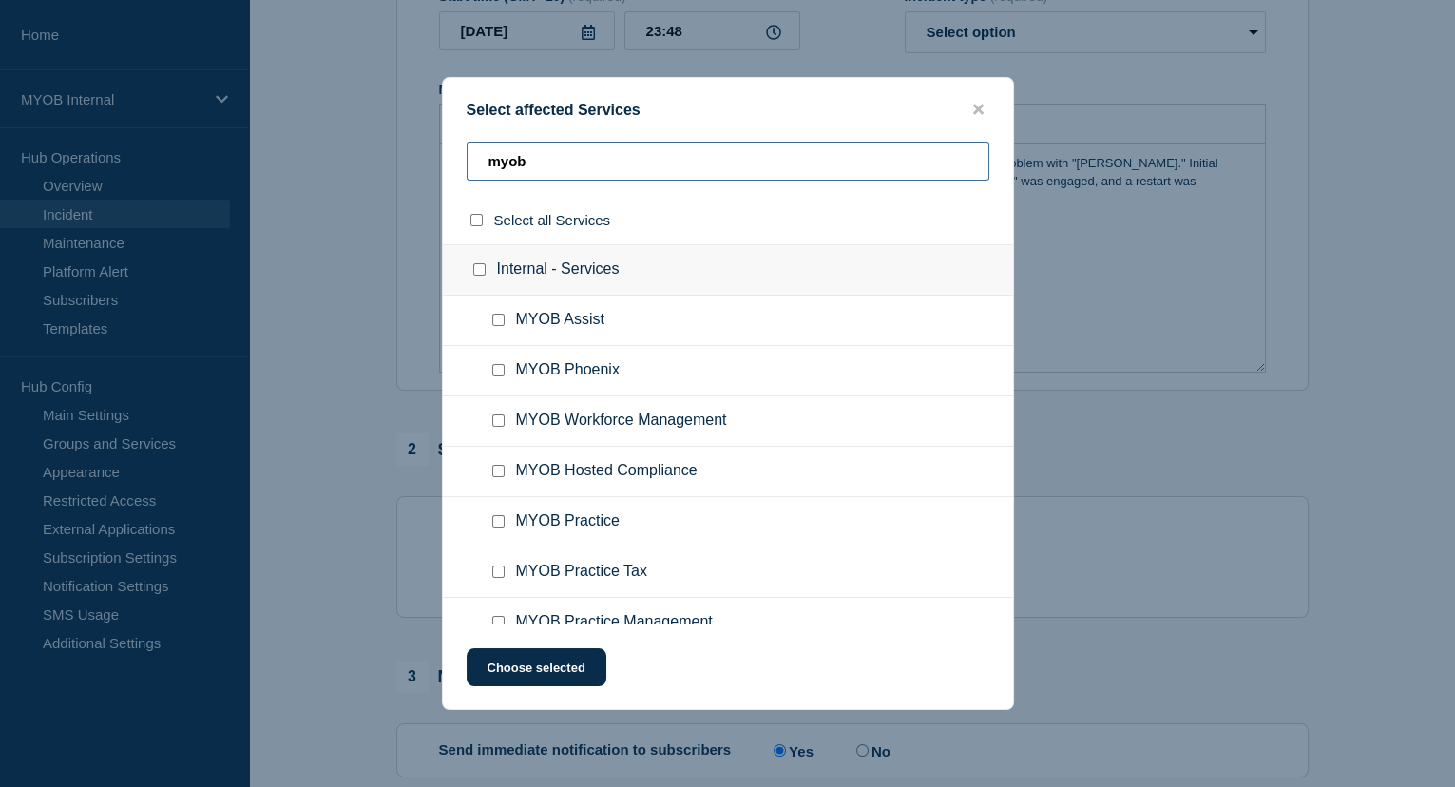
type input "myob"
click at [593, 666] on button "Choose selected" at bounding box center [537, 667] width 140 height 38
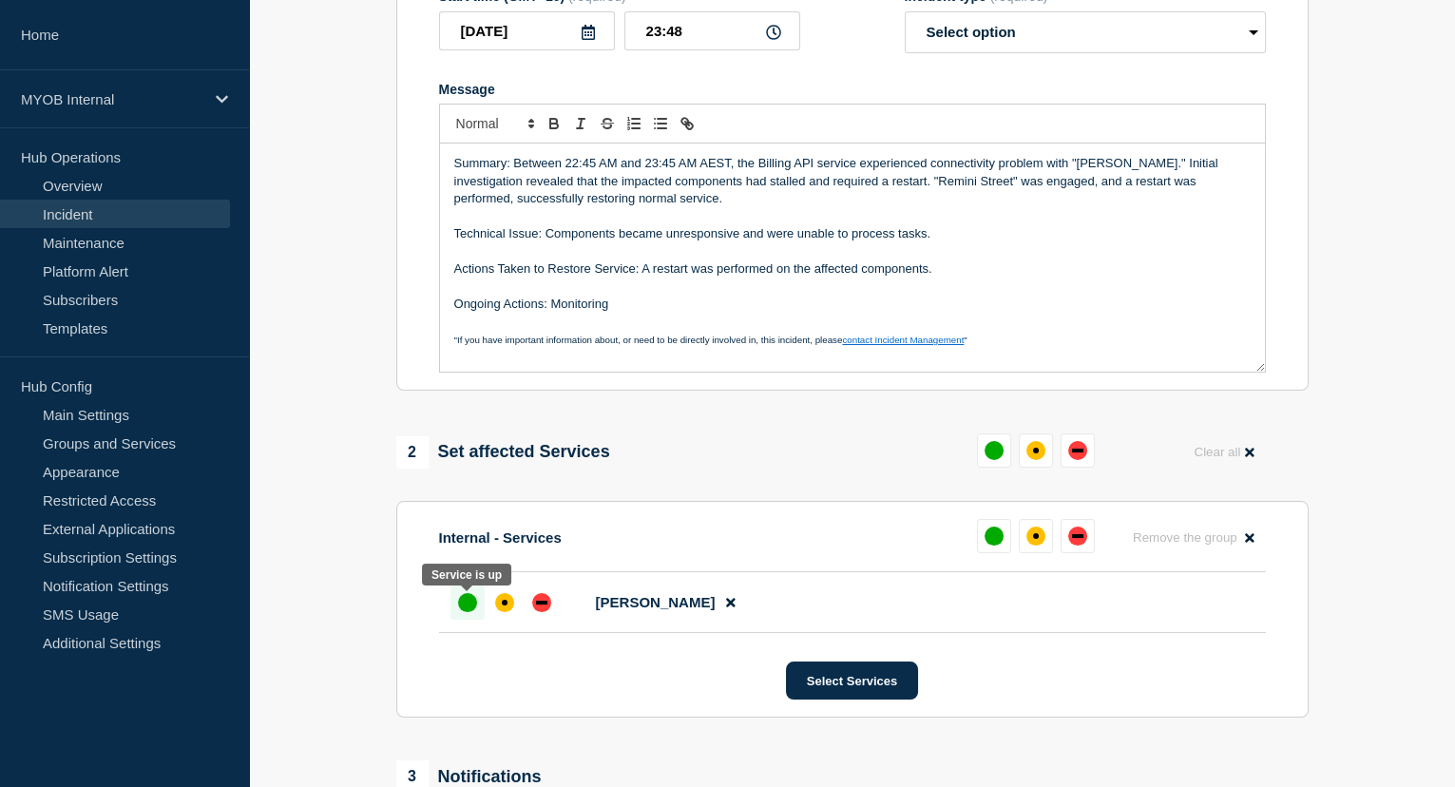
click at [472, 609] on div "up" at bounding box center [467, 602] width 19 height 19
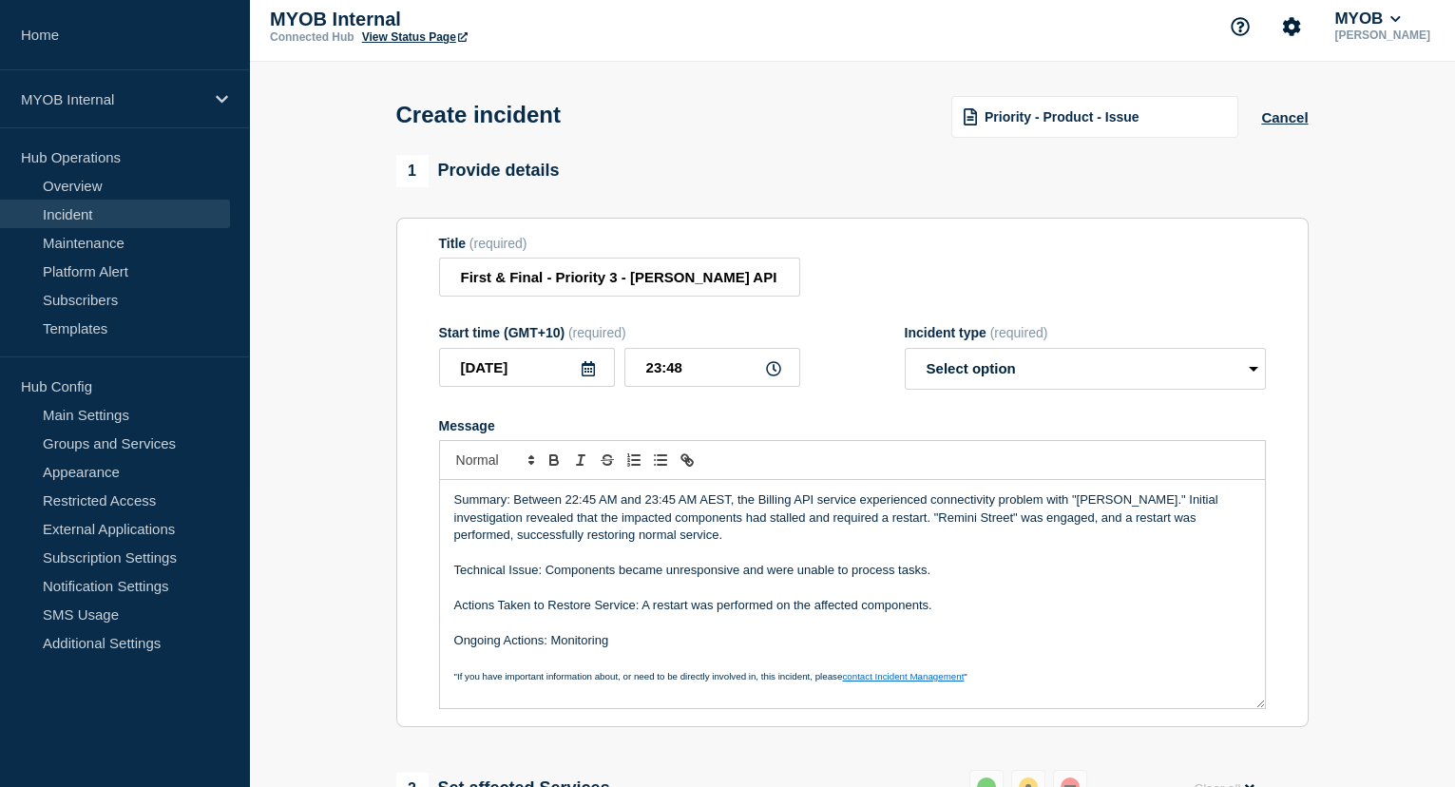
scroll to position [0, 0]
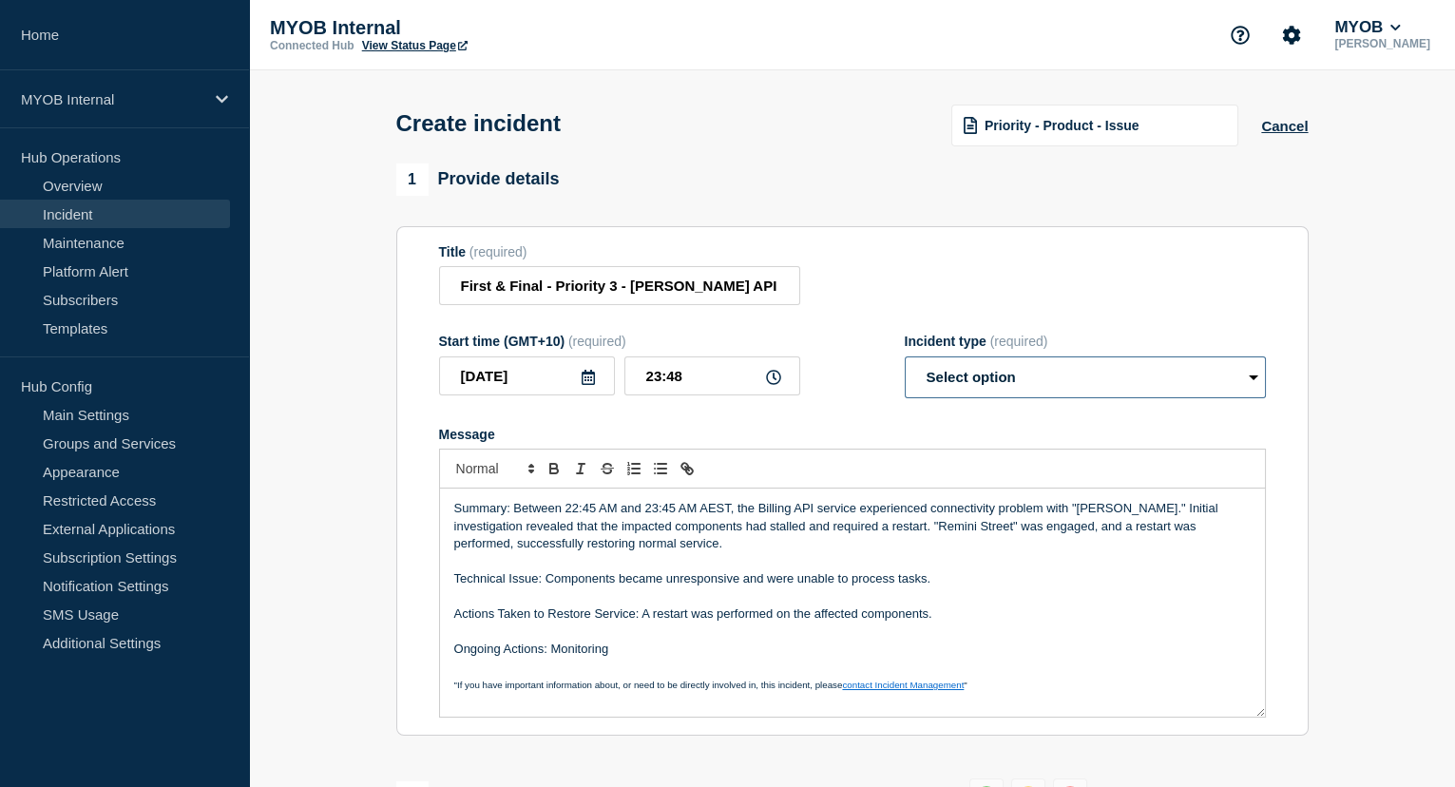
click at [1088, 378] on select "Select option Investigating Identified Monitoring" at bounding box center [1085, 377] width 361 height 42
select select "monitoring"
click at [905, 360] on select "Select option Investigating Identified Monitoring" at bounding box center [1085, 377] width 361 height 42
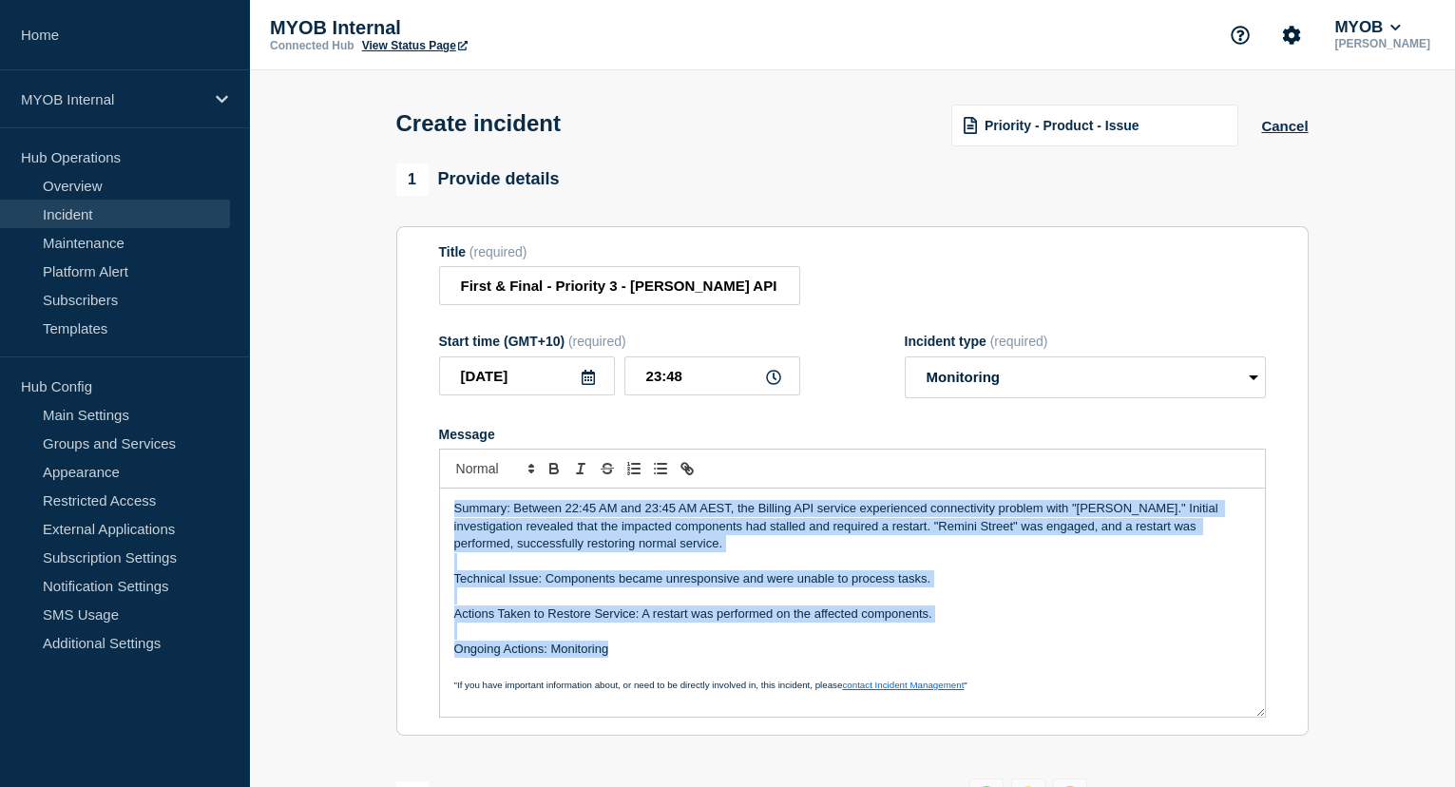
drag, startPoint x: 729, startPoint y: 656, endPoint x: 443, endPoint y: 510, distance: 321.4
click at [443, 510] on div "Summary: Between 22:45 AM and 23:45 AM AEST, the Billing API service experience…" at bounding box center [852, 603] width 825 height 228
copy div "Summary: Between 22:45 AM and 23:45 AM AEST, the Billing API service experience…"
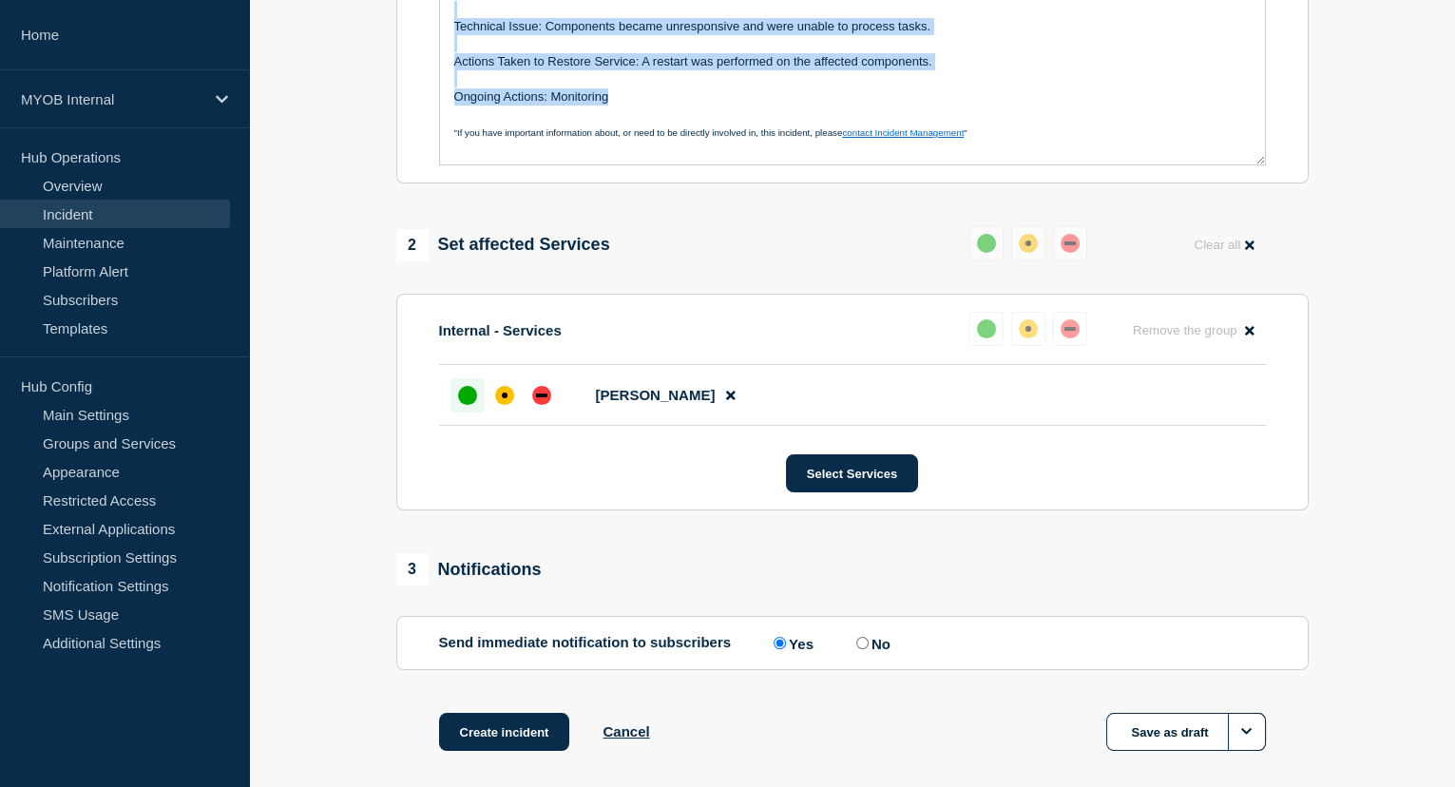
scroll to position [643, 0]
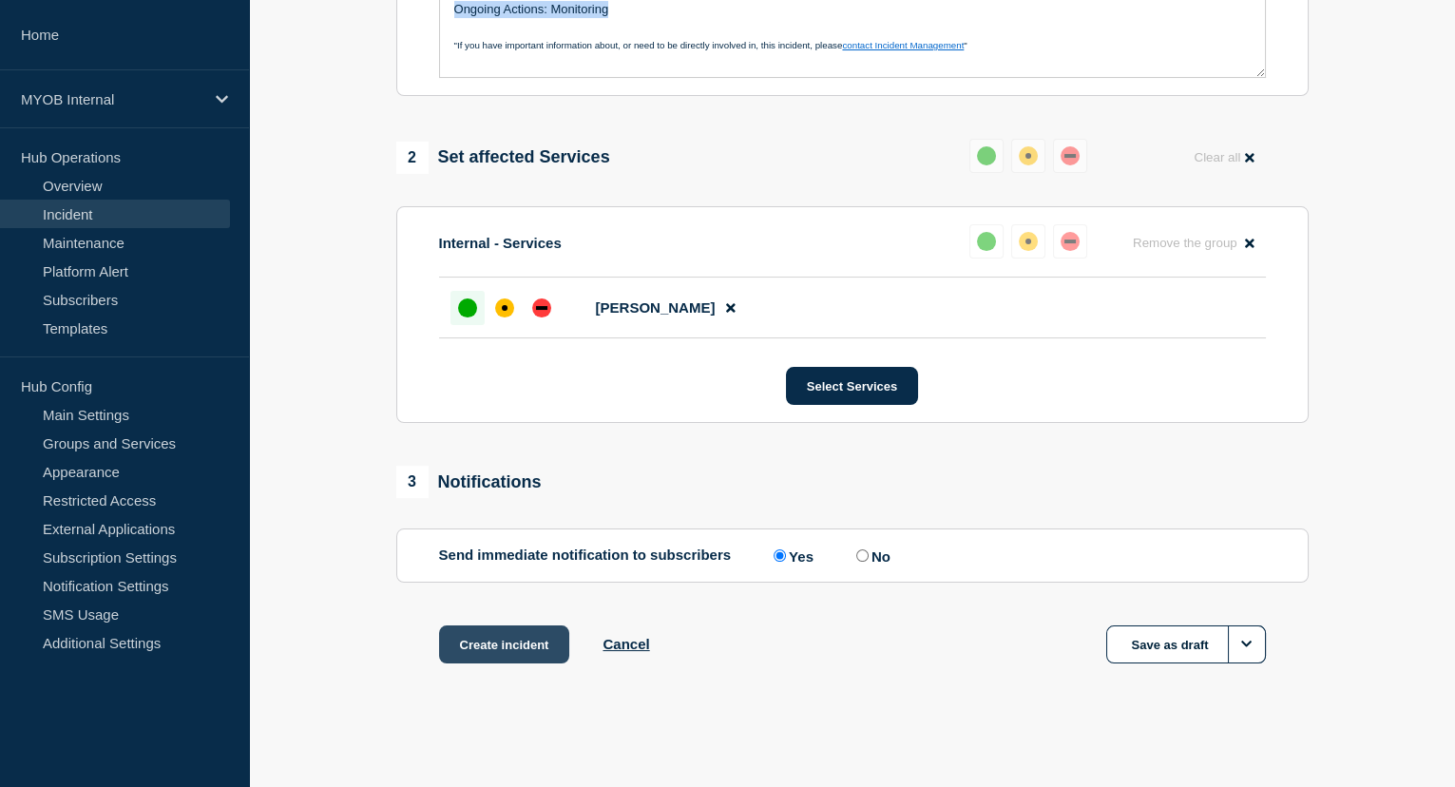
click at [534, 656] on button "Create incident" at bounding box center [504, 645] width 131 height 38
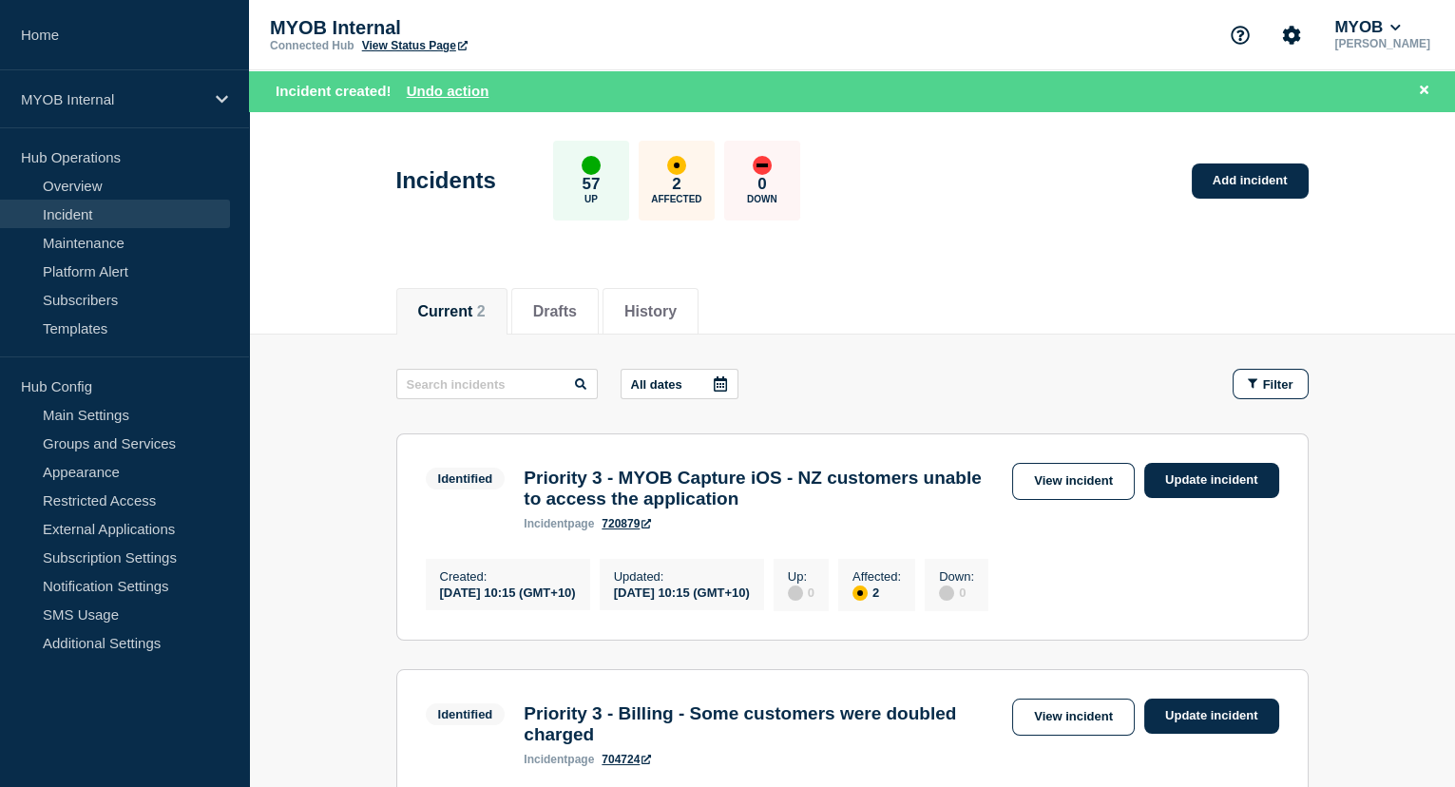
click at [110, 212] on link "Incident" at bounding box center [115, 214] width 230 height 29
click at [463, 87] on button "Reload" at bounding box center [459, 91] width 48 height 16
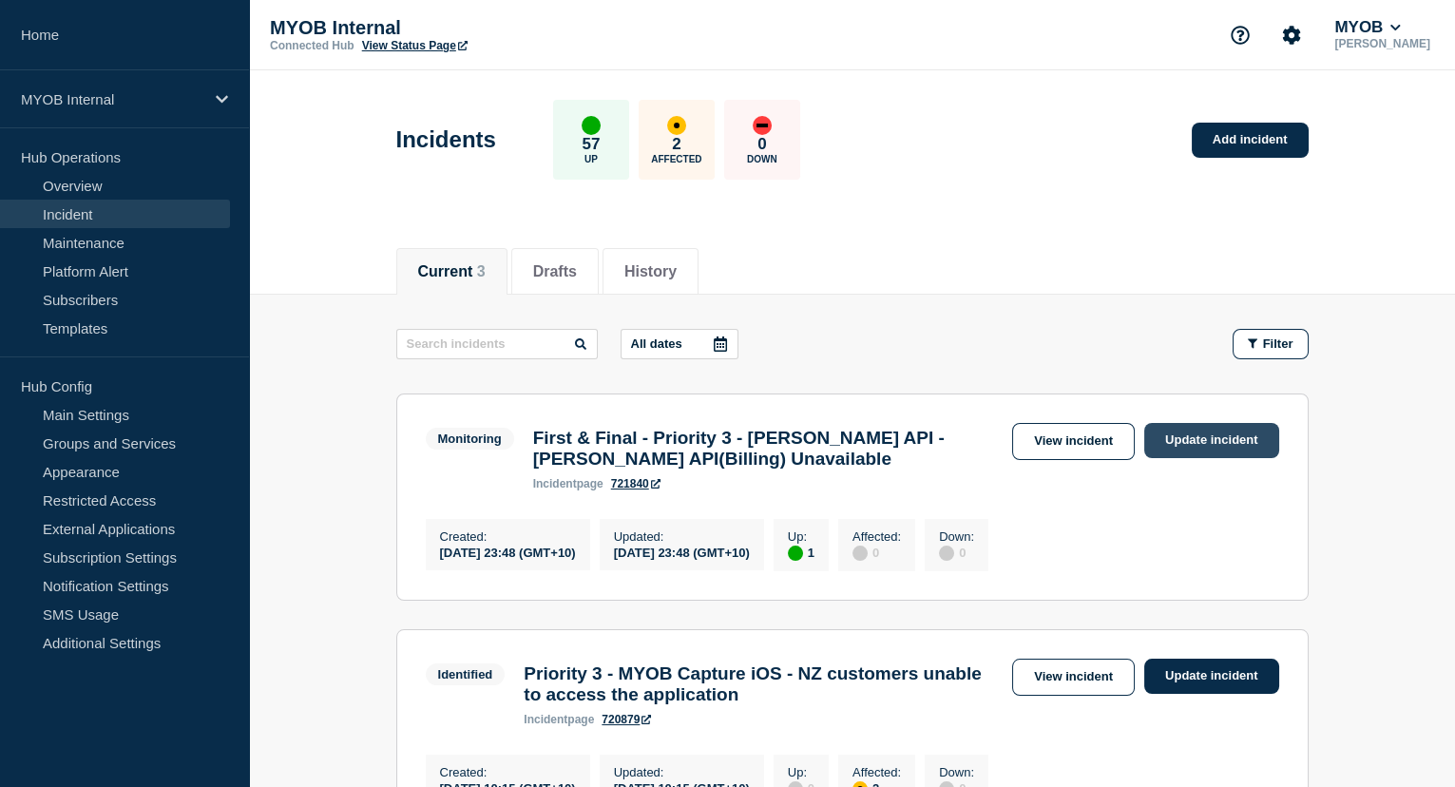
click at [1177, 439] on link "Update incident" at bounding box center [1212, 440] width 135 height 35
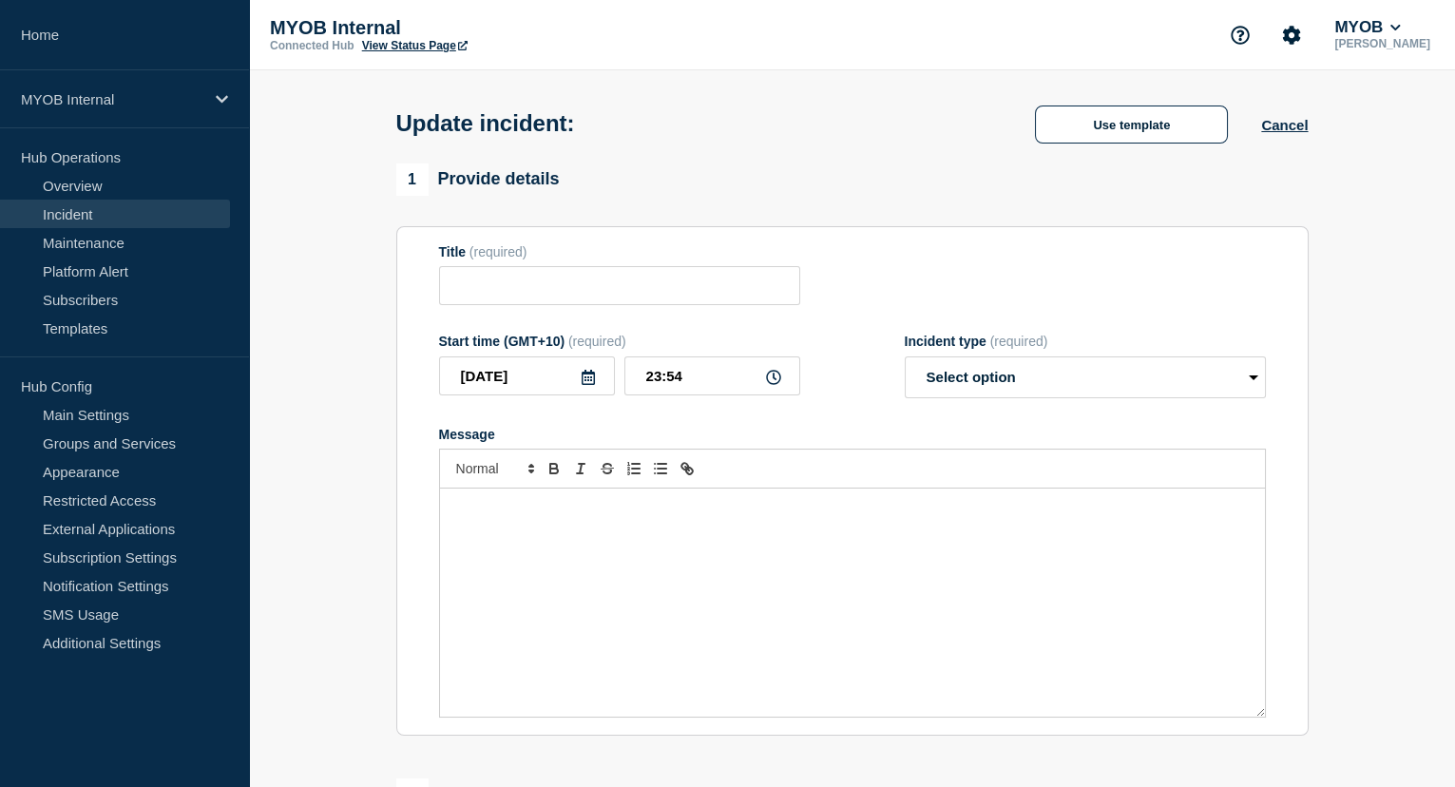
type input "First & Final - Priority 3 - Archie API - Archie API(Billing) Unavailable"
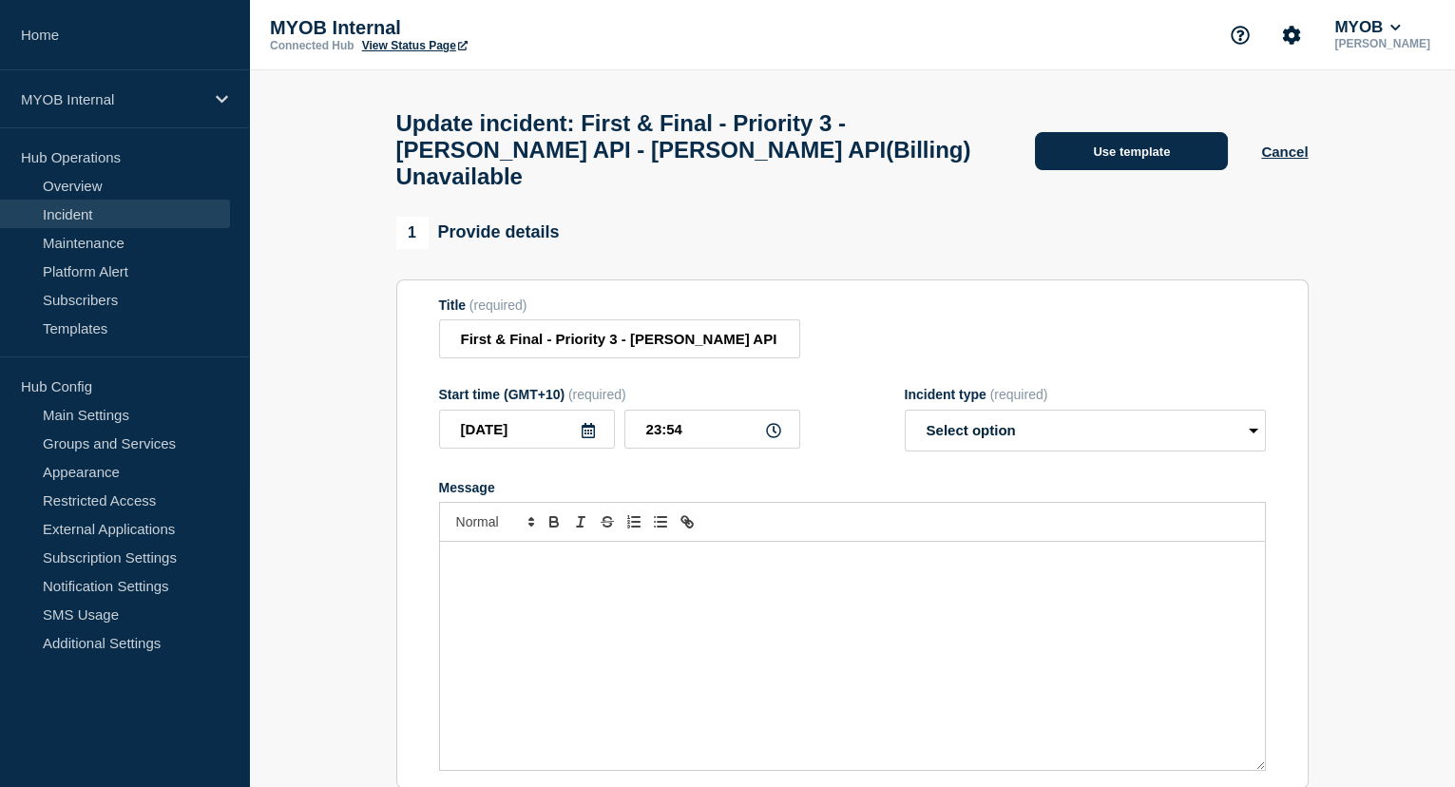
click at [1130, 137] on button "Use template" at bounding box center [1131, 151] width 193 height 38
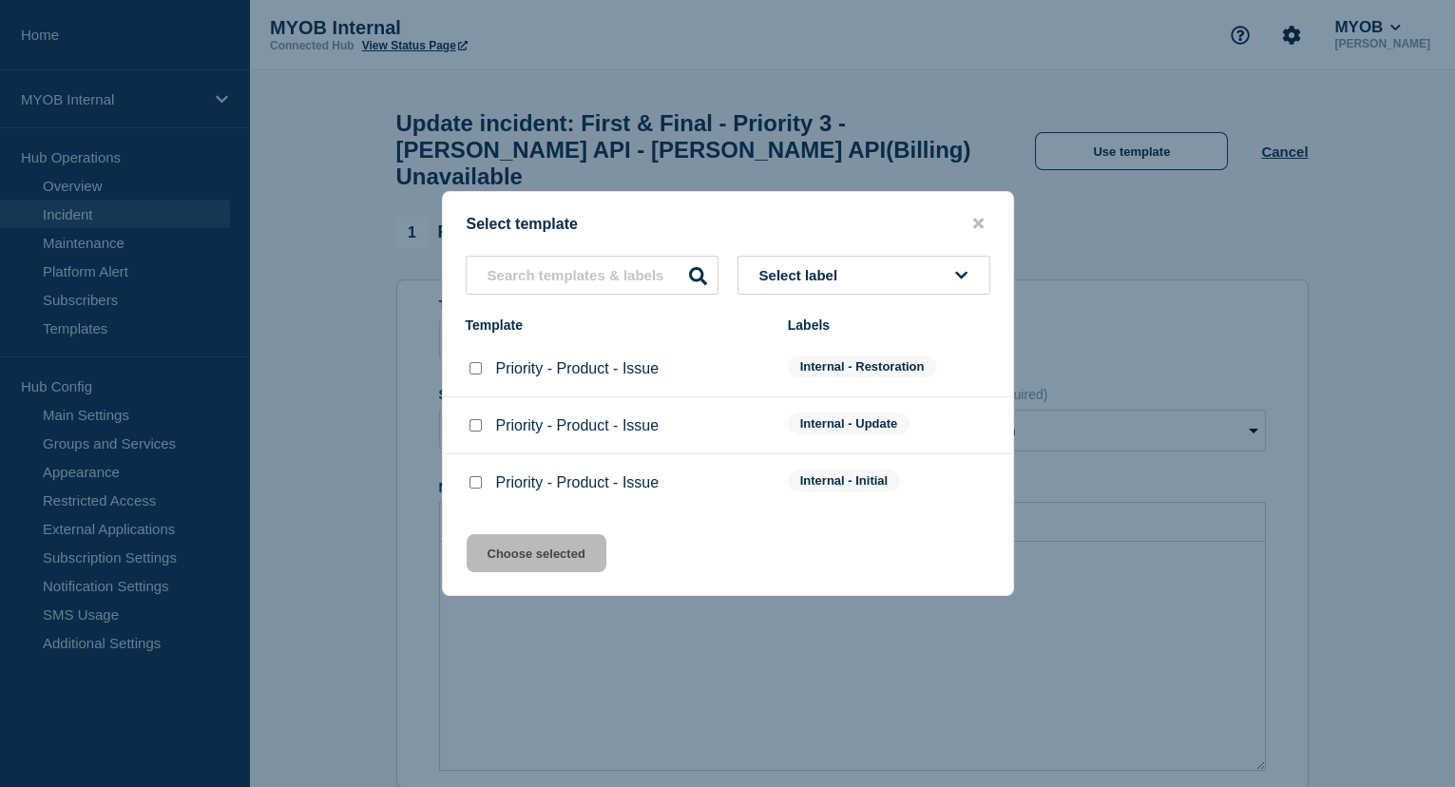
click at [482, 375] on div at bounding box center [475, 368] width 19 height 19
click at [476, 368] on input "Priority - Product - Issue checkbox" at bounding box center [476, 368] width 12 height 12
checkbox input "true"
click at [563, 558] on button "Choose selected" at bounding box center [537, 553] width 140 height 38
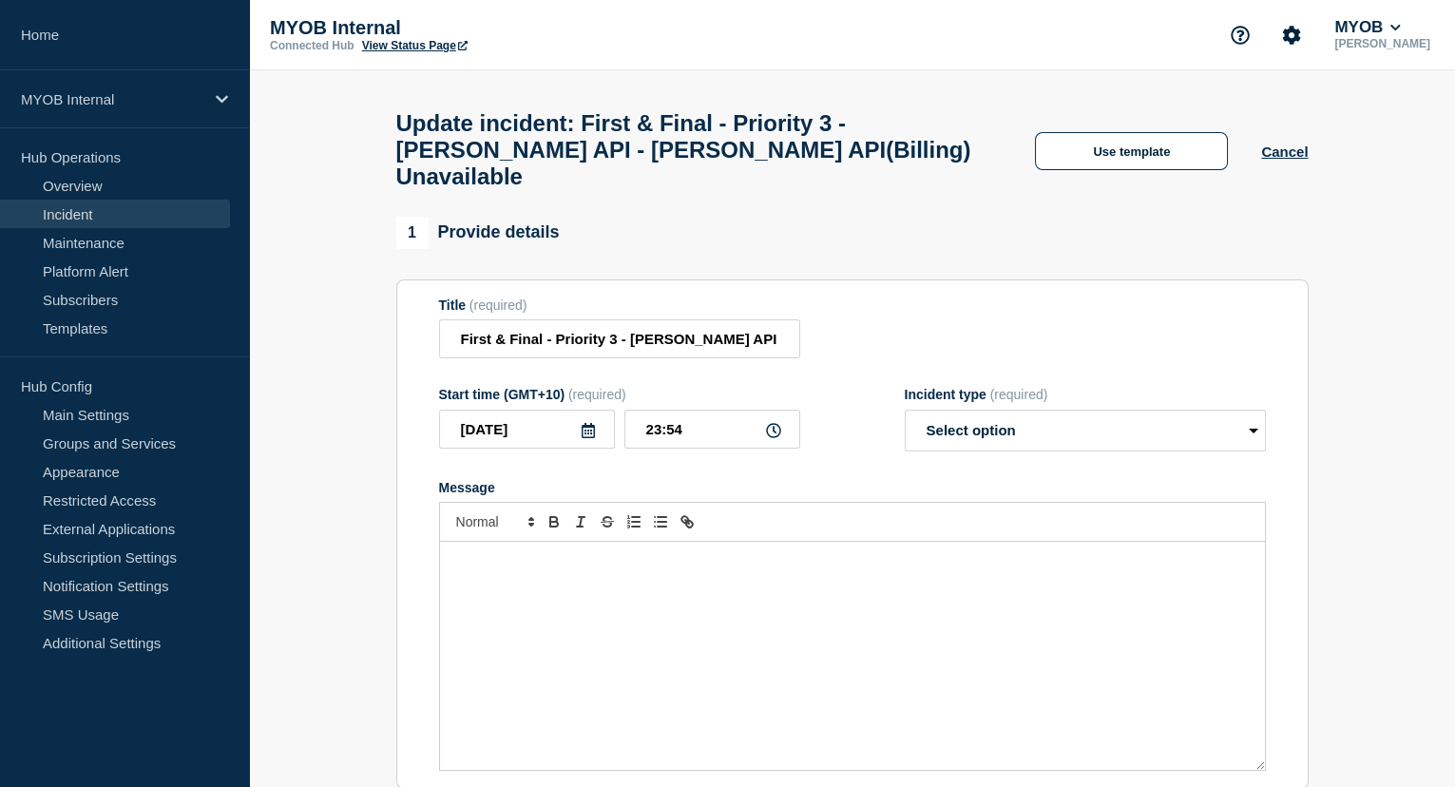
select select "resolved"
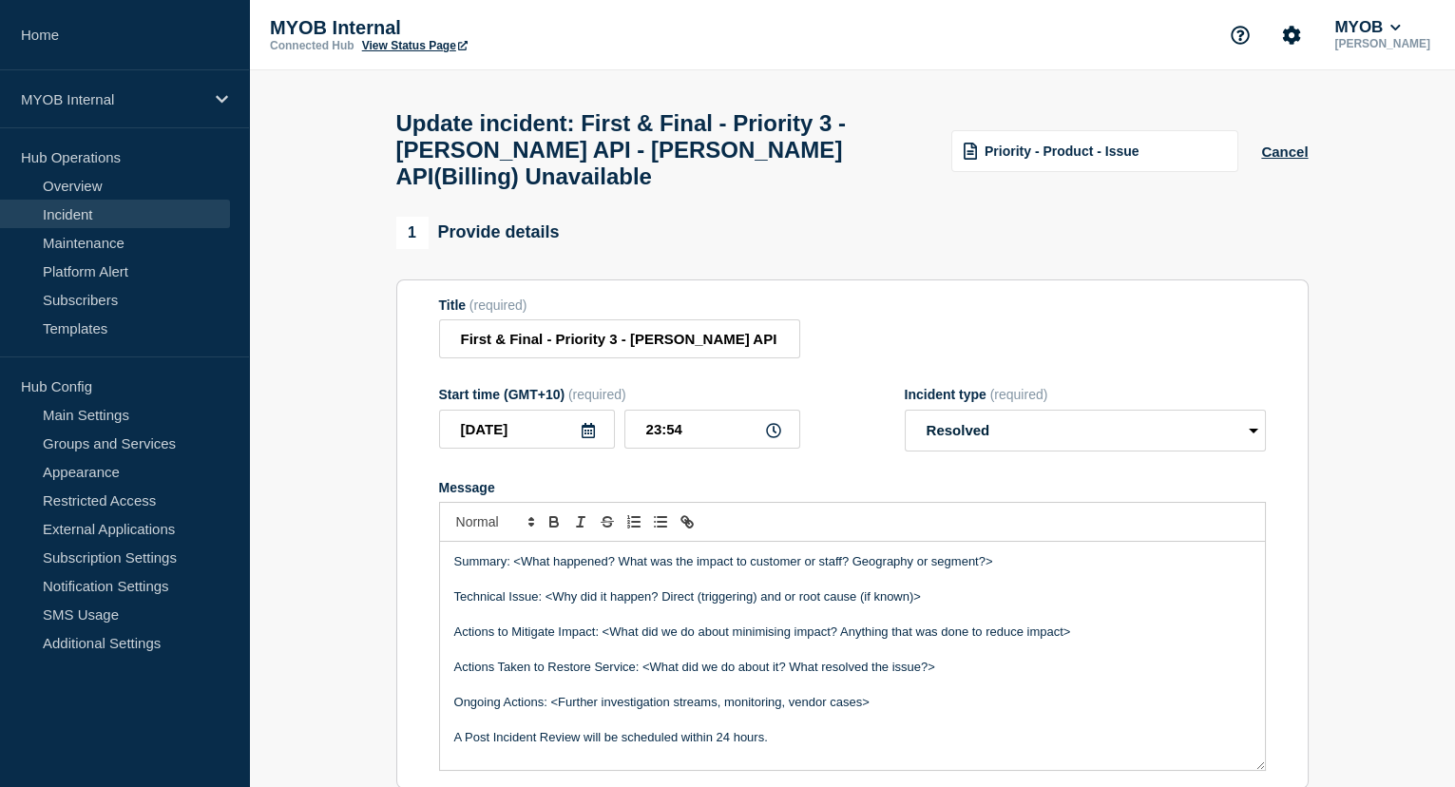
drag, startPoint x: 785, startPoint y: 737, endPoint x: 300, endPoint y: 515, distance: 533.0
click at [300, 515] on section "1 Provide details Title (required) First & Final - Priority 3 - Archie API - Ar…" at bounding box center [852, 724] width 1206 height 1015
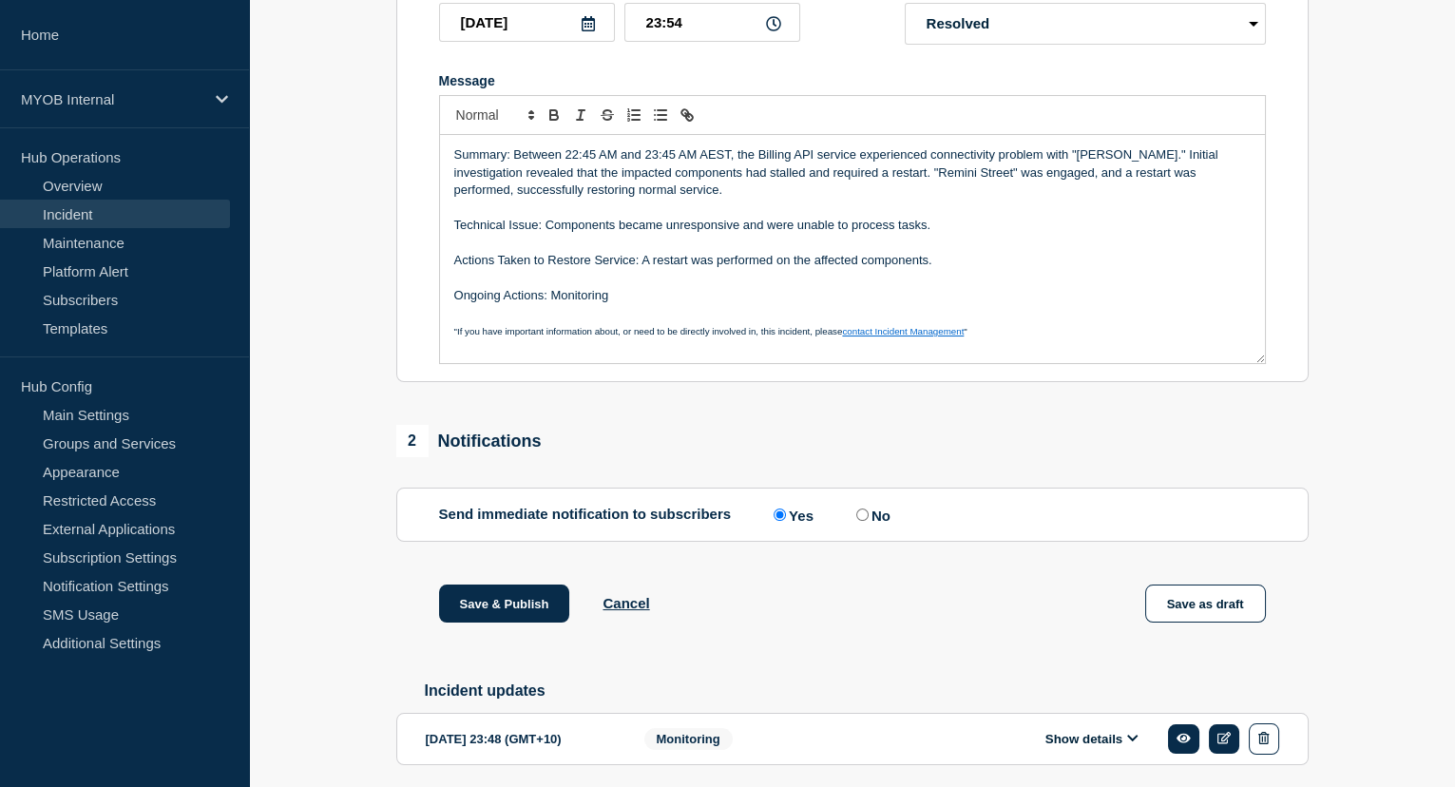
scroll to position [432, 0]
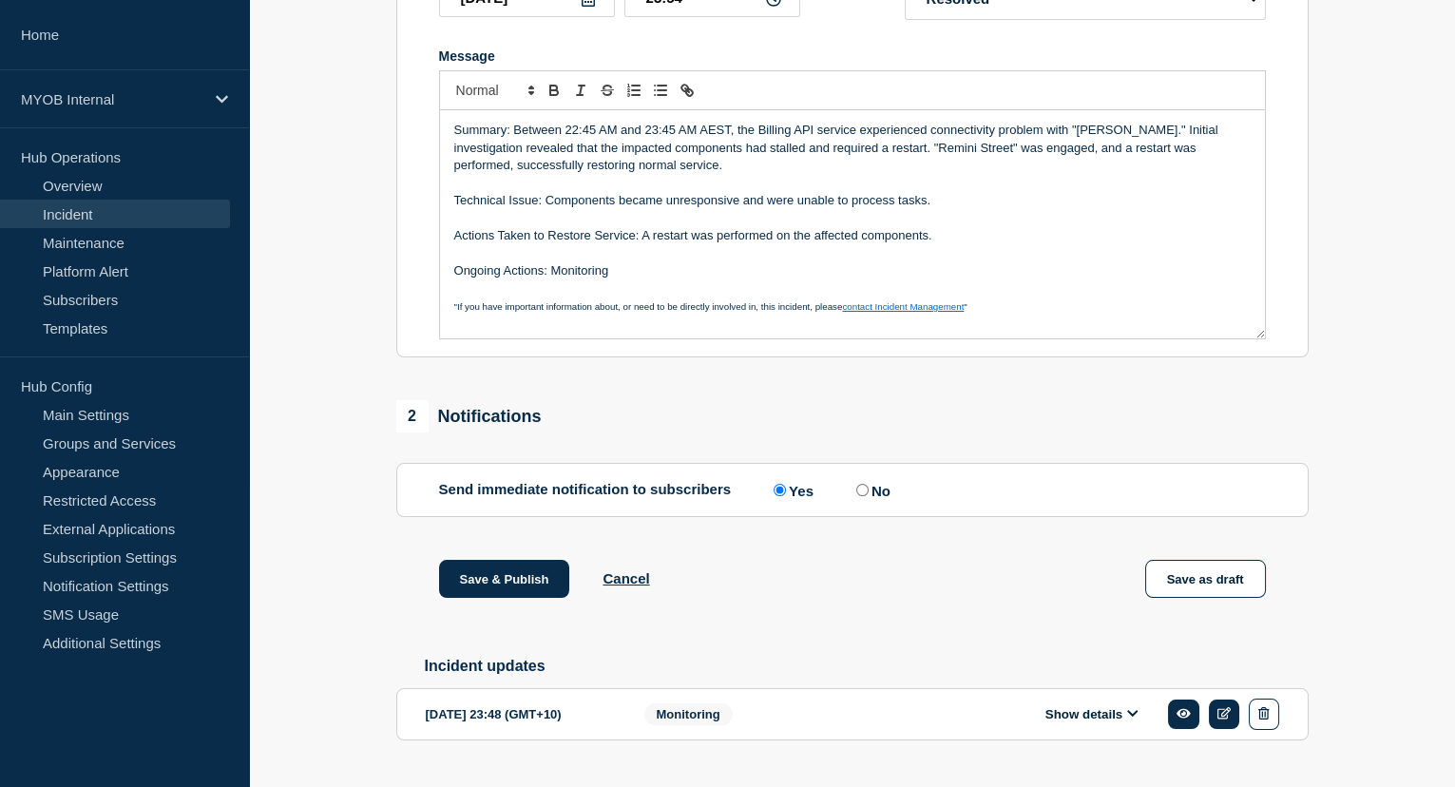
click at [877, 499] on label "No" at bounding box center [871, 490] width 39 height 18
click at [869, 496] on input "No" at bounding box center [863, 490] width 12 height 12
radio input "true"
radio input "false"
click at [507, 592] on button "Save & Publish" at bounding box center [504, 579] width 131 height 38
